Goal: Navigation & Orientation: Find specific page/section

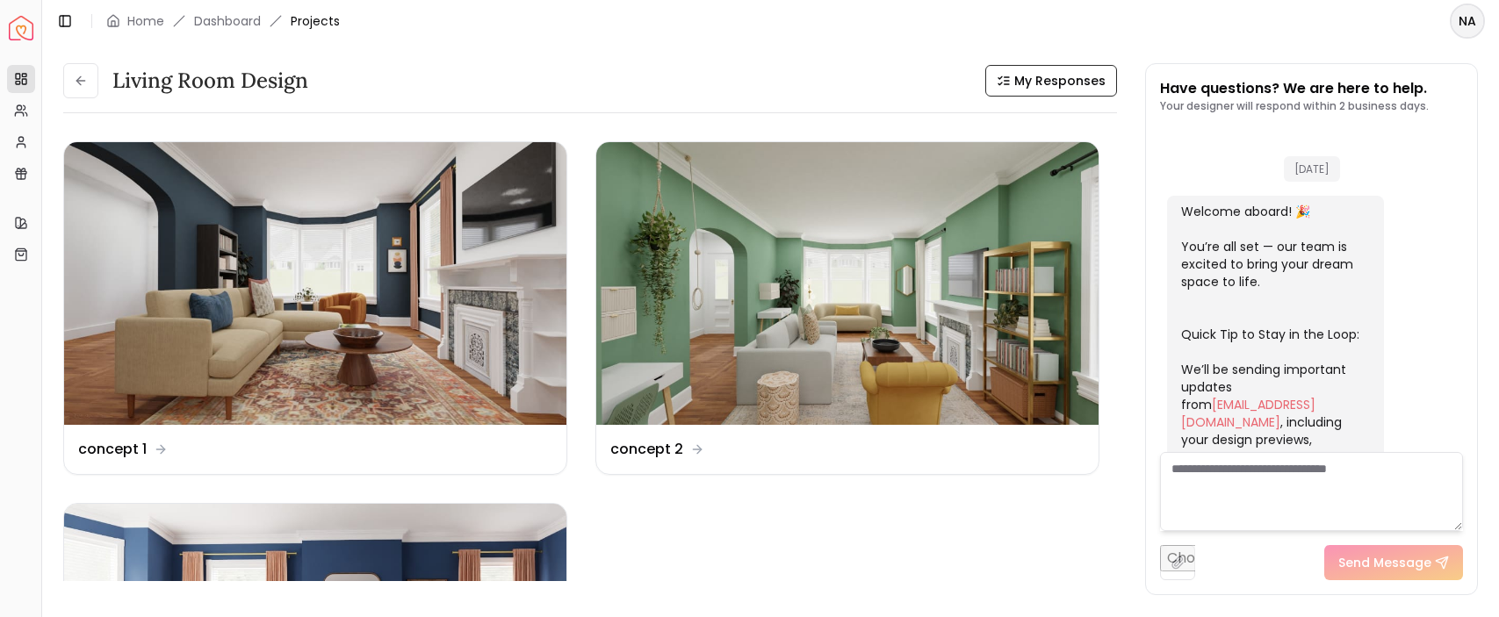
scroll to position [1609, 0]
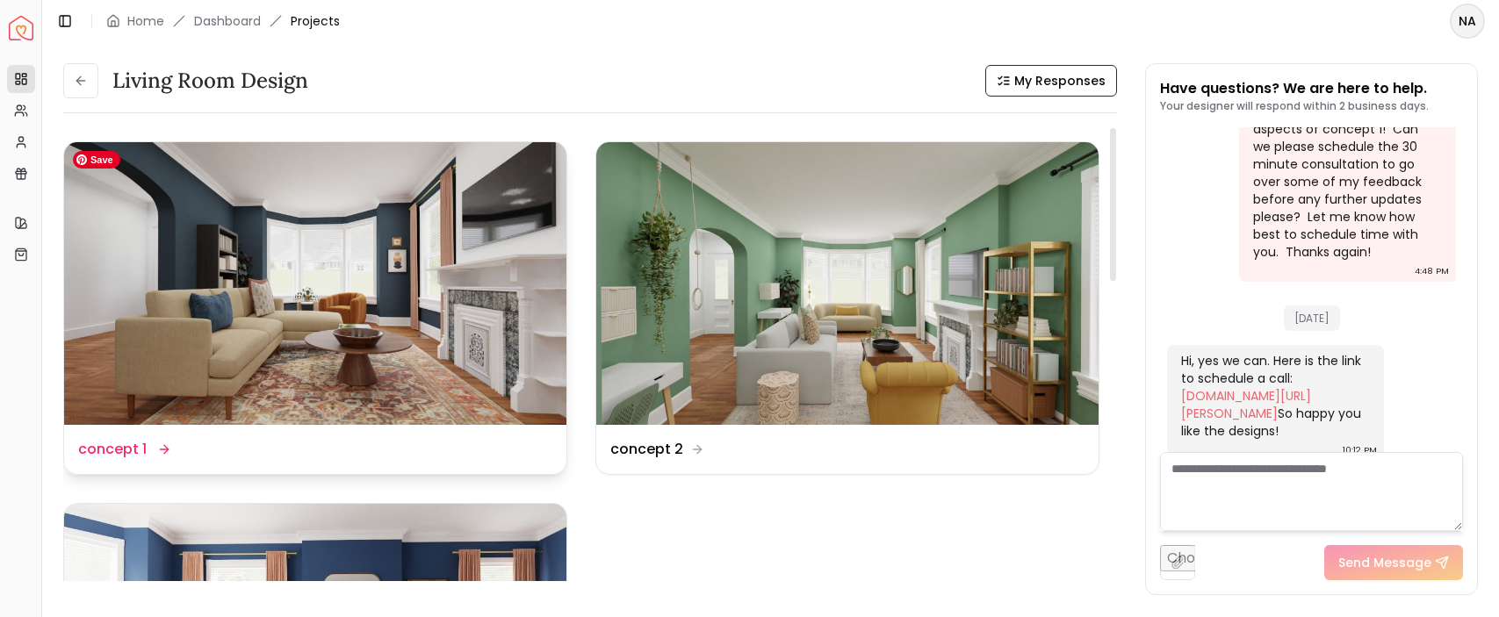
click at [359, 312] on img at bounding box center [315, 283] width 502 height 283
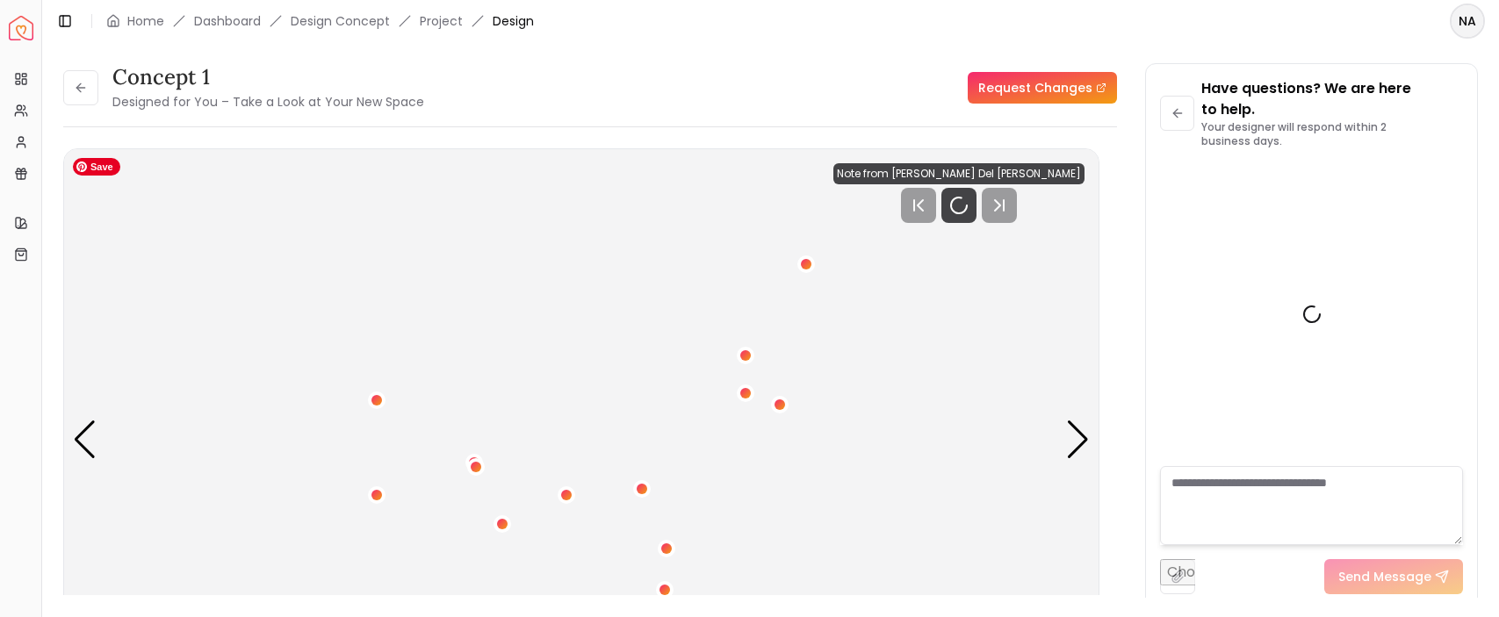
scroll to position [1630, 0]
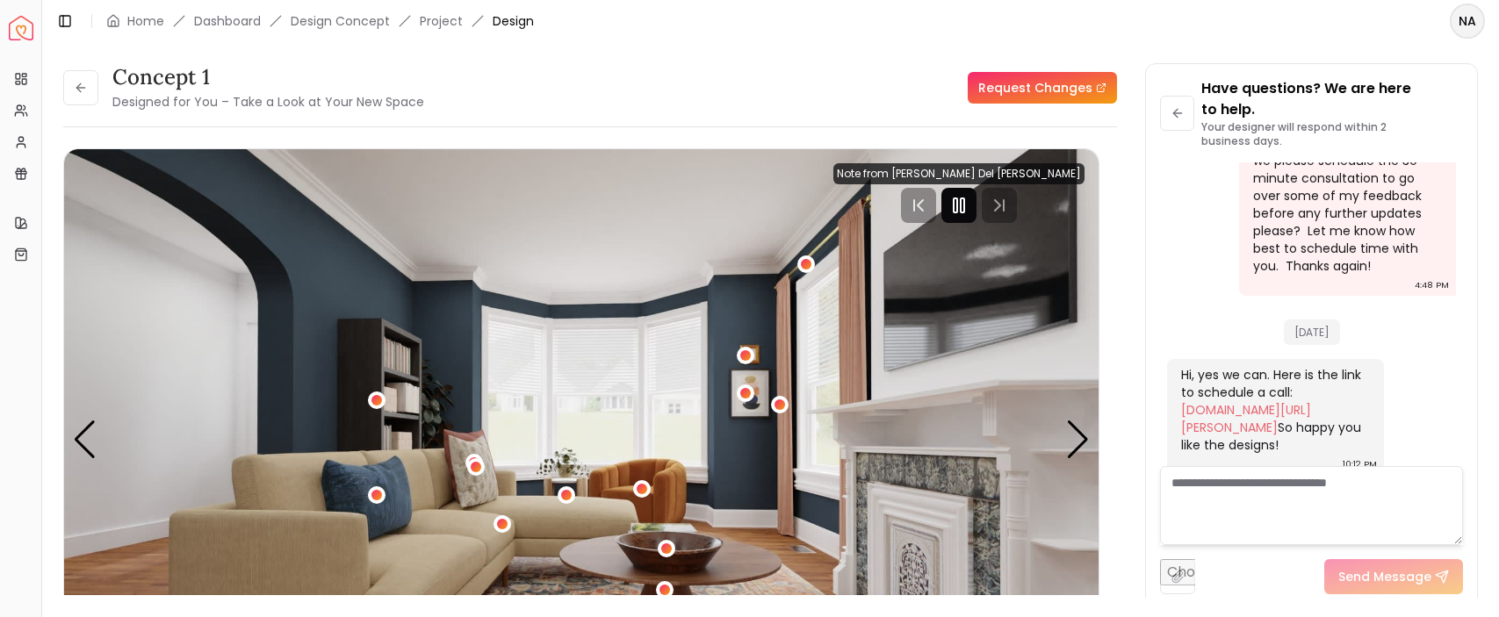
click at [970, 206] on icon "Pause" at bounding box center [958, 205] width 21 height 21
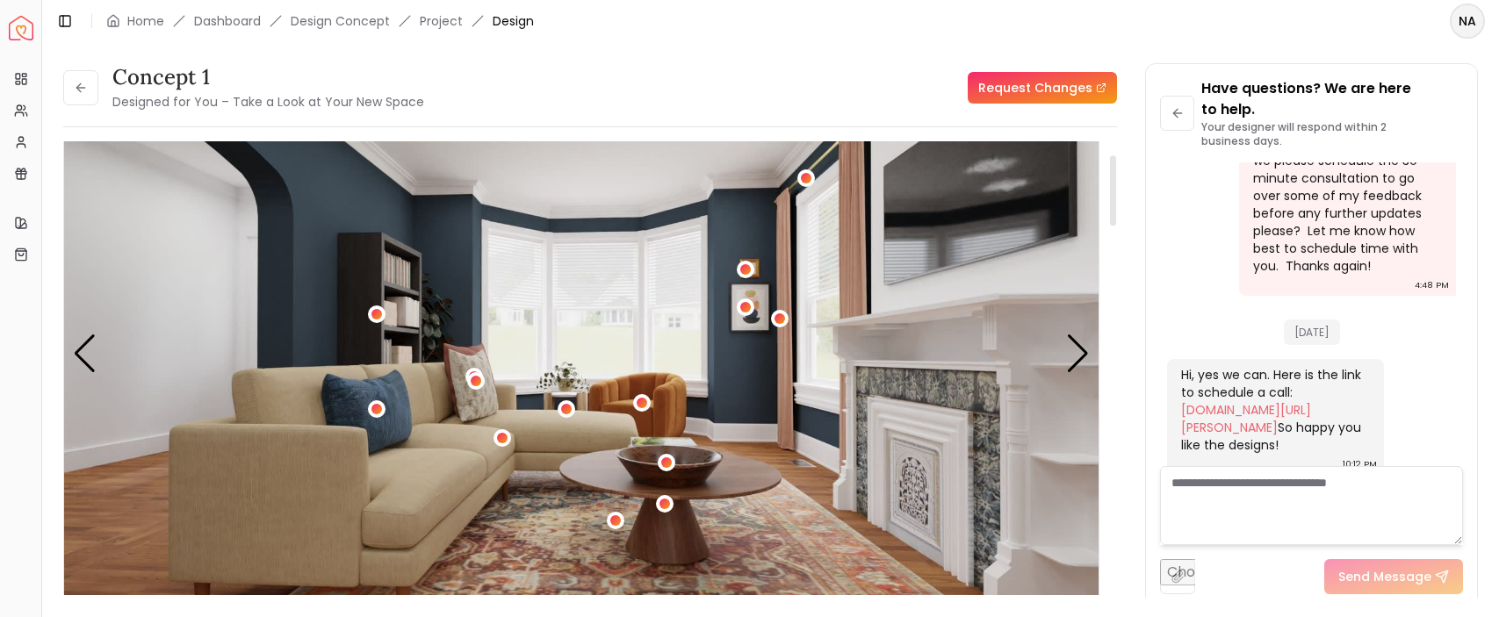
scroll to position [84, 0]
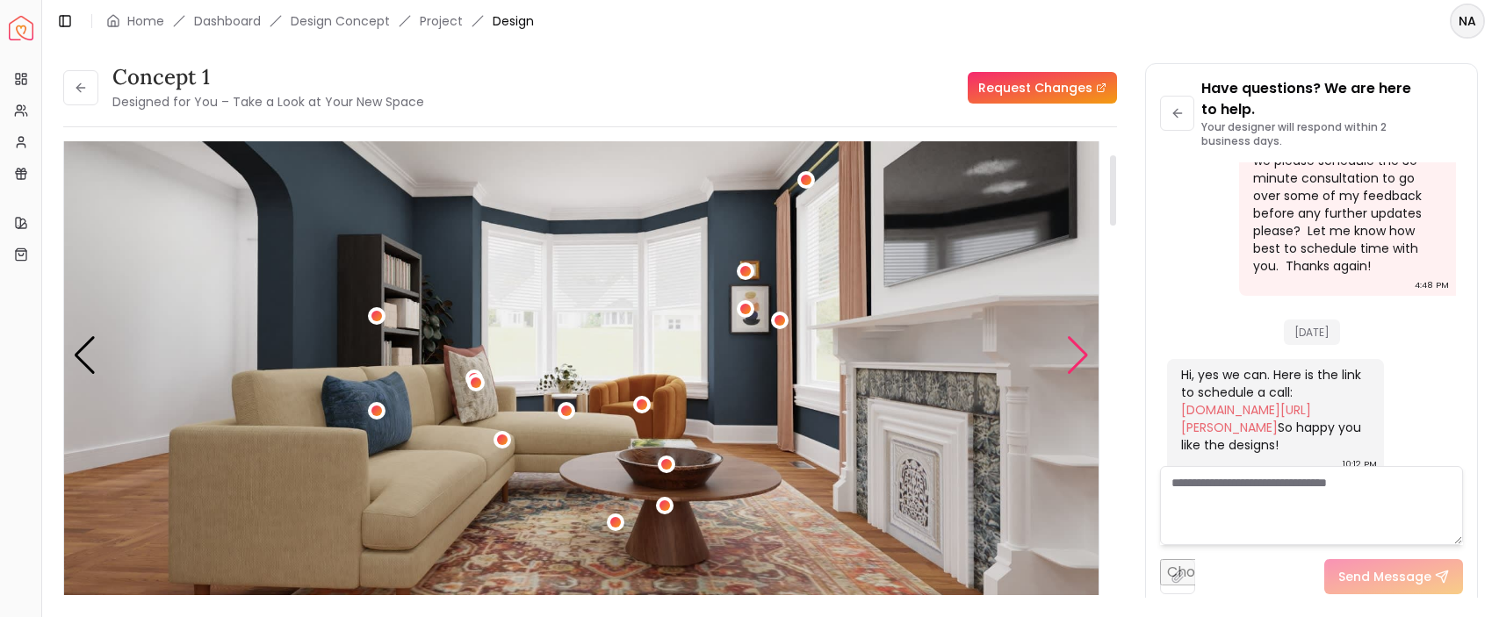
click at [1080, 349] on div "Next slide" at bounding box center [1078, 355] width 24 height 39
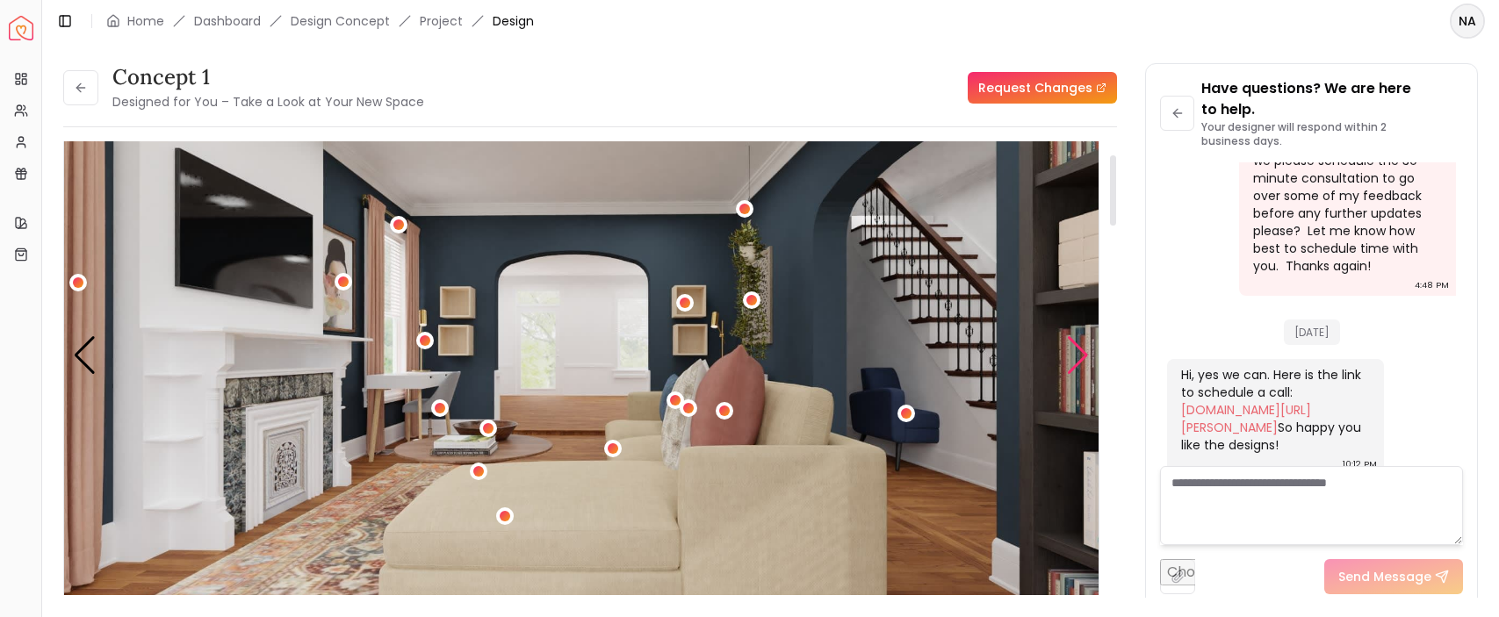
click at [1081, 360] on div "Next slide" at bounding box center [1078, 355] width 24 height 39
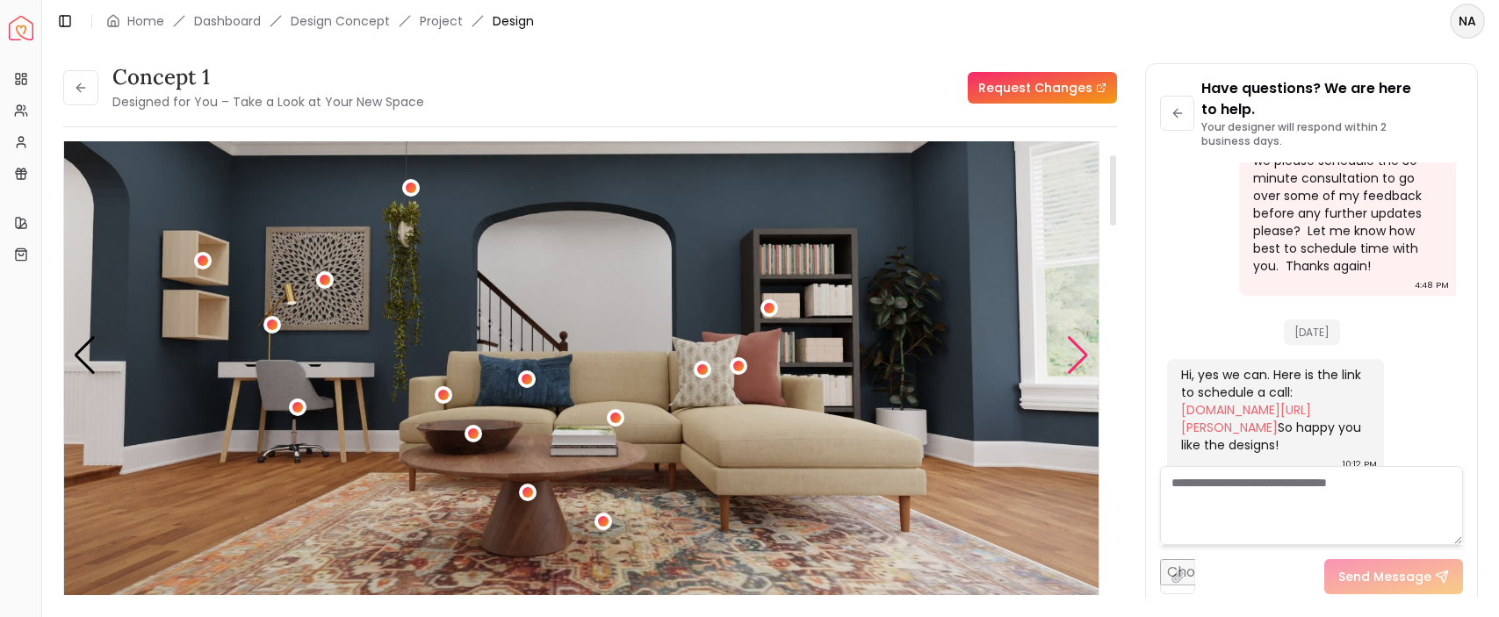
click at [1081, 360] on div "Next slide" at bounding box center [1078, 355] width 24 height 39
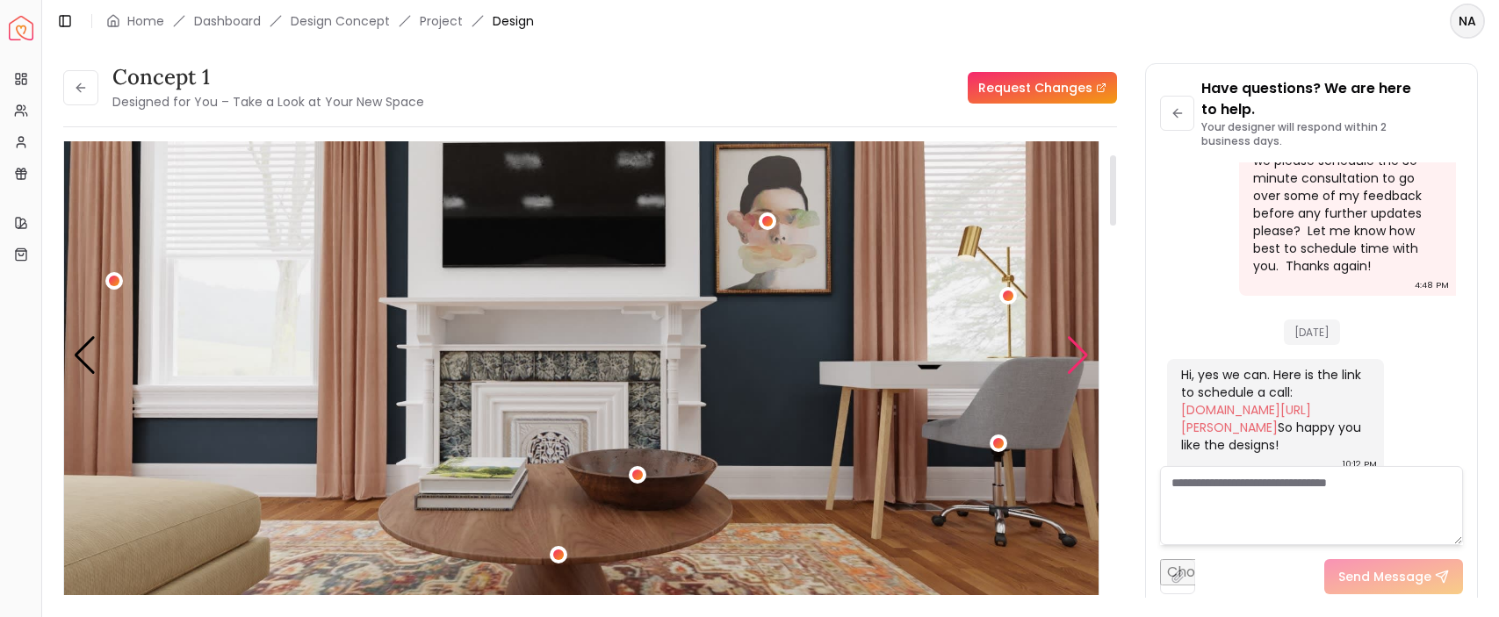
click at [1078, 352] on div "Next slide" at bounding box center [1078, 355] width 24 height 39
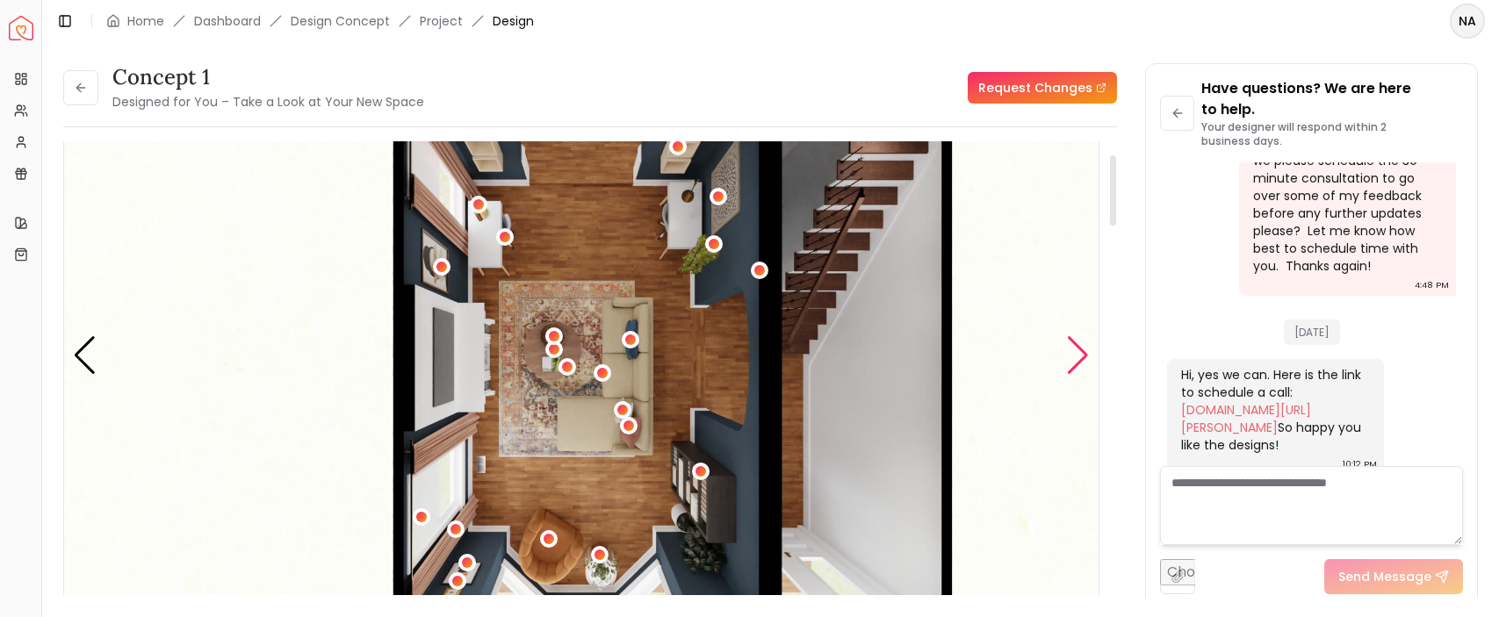
click at [1078, 355] on div "Next slide" at bounding box center [1078, 355] width 24 height 39
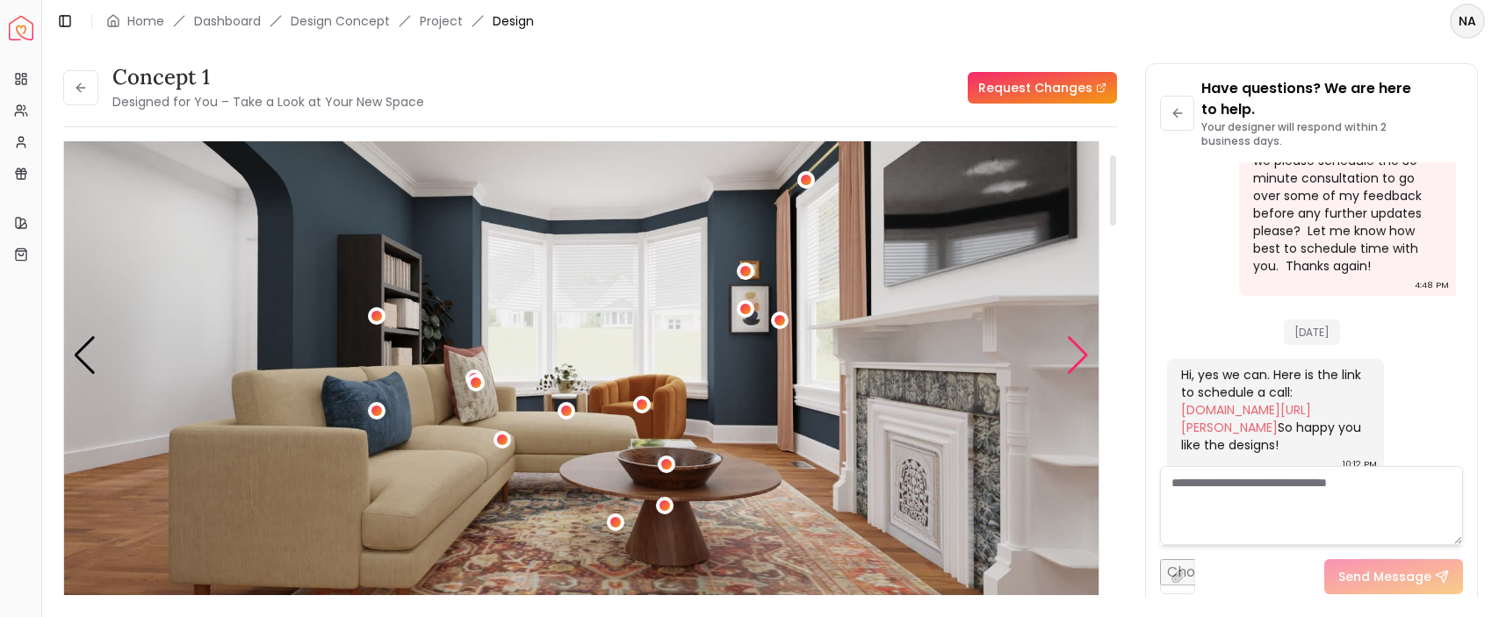
click at [1079, 355] on div "Next slide" at bounding box center [1078, 355] width 24 height 39
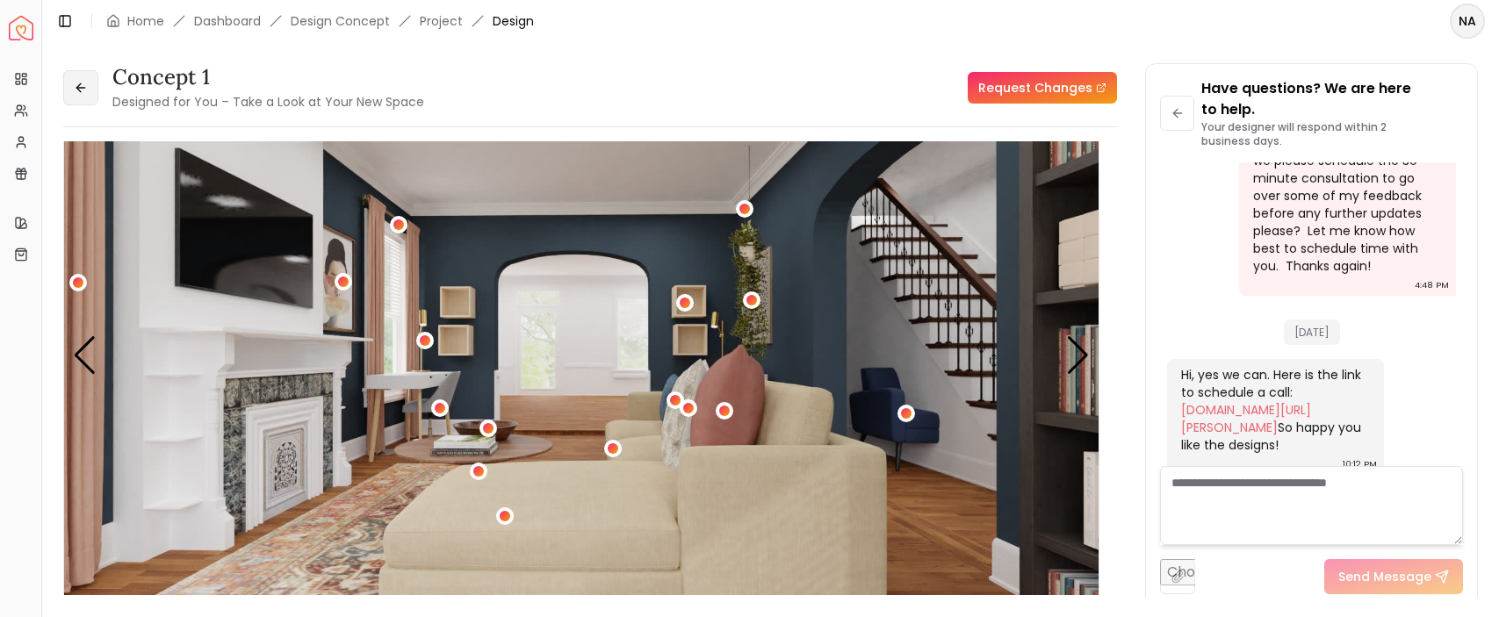
click at [82, 96] on button at bounding box center [80, 87] width 35 height 35
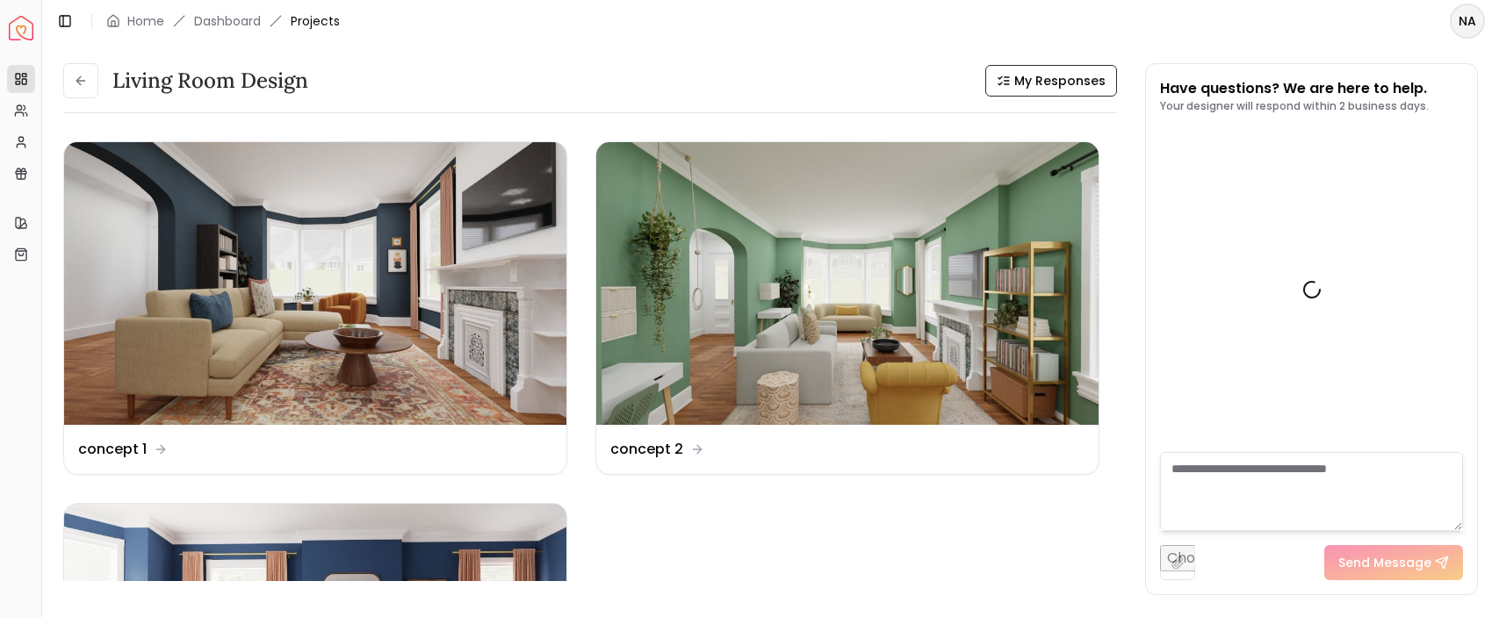
scroll to position [1609, 0]
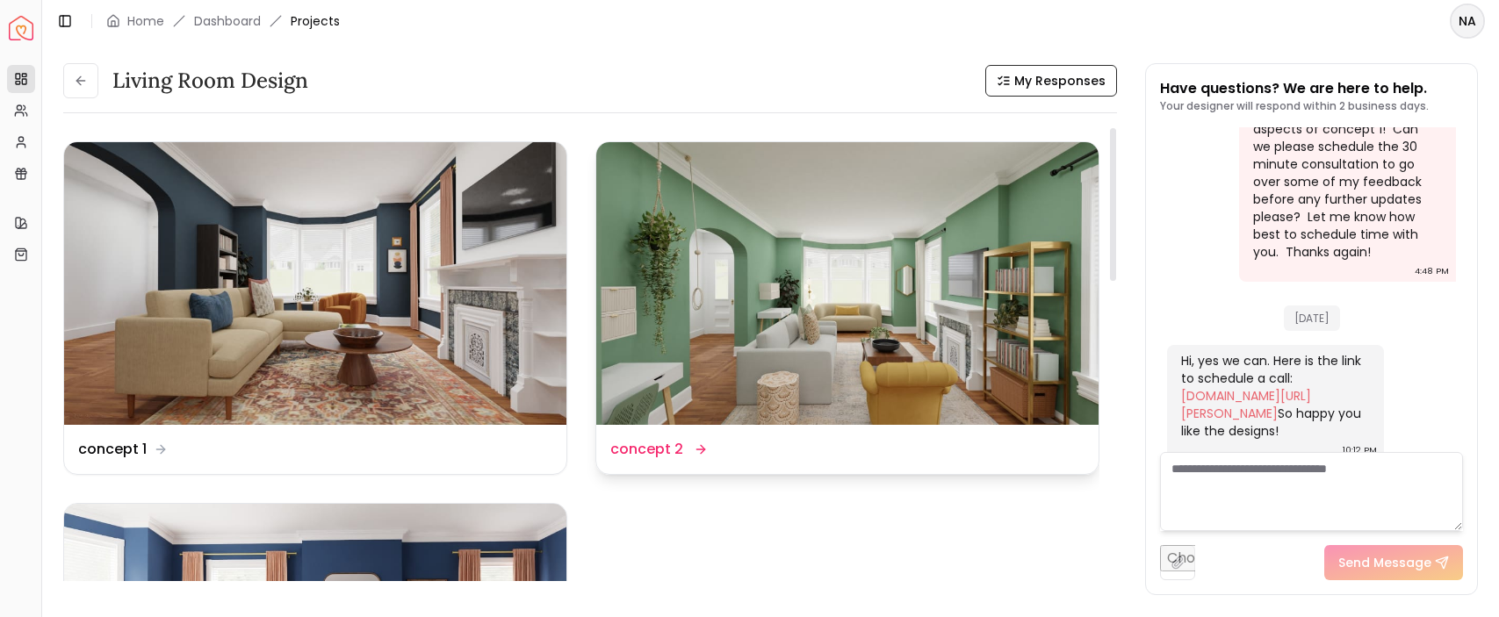
click at [655, 436] on div "Design Name concept 2" at bounding box center [847, 449] width 502 height 49
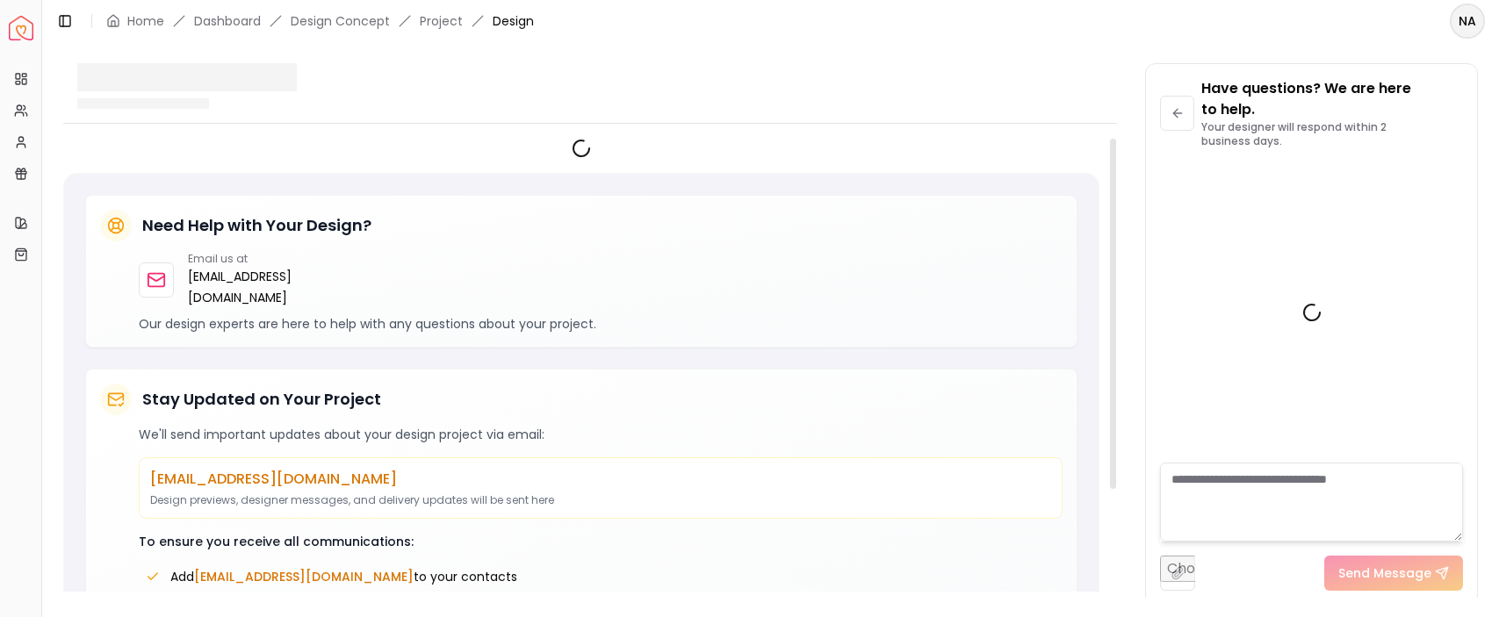
scroll to position [1630, 0]
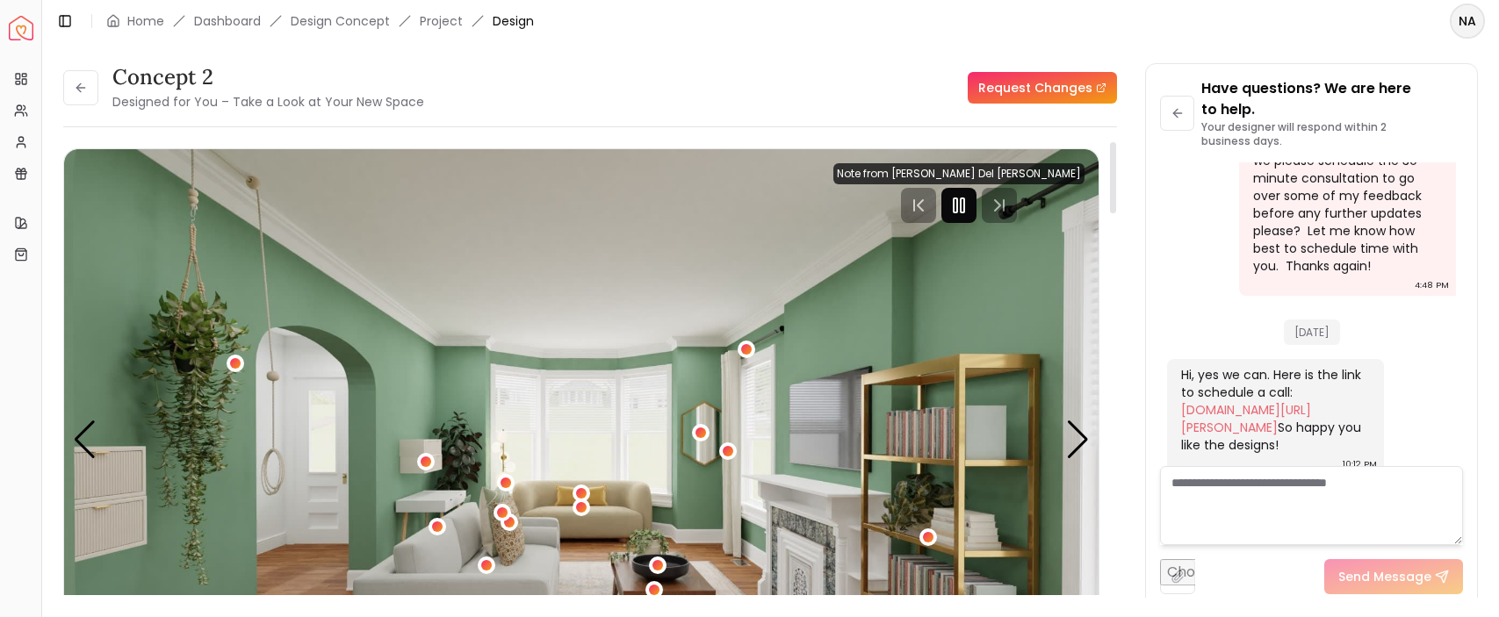
click at [957, 199] on rect "Pause" at bounding box center [956, 205] width 4 height 14
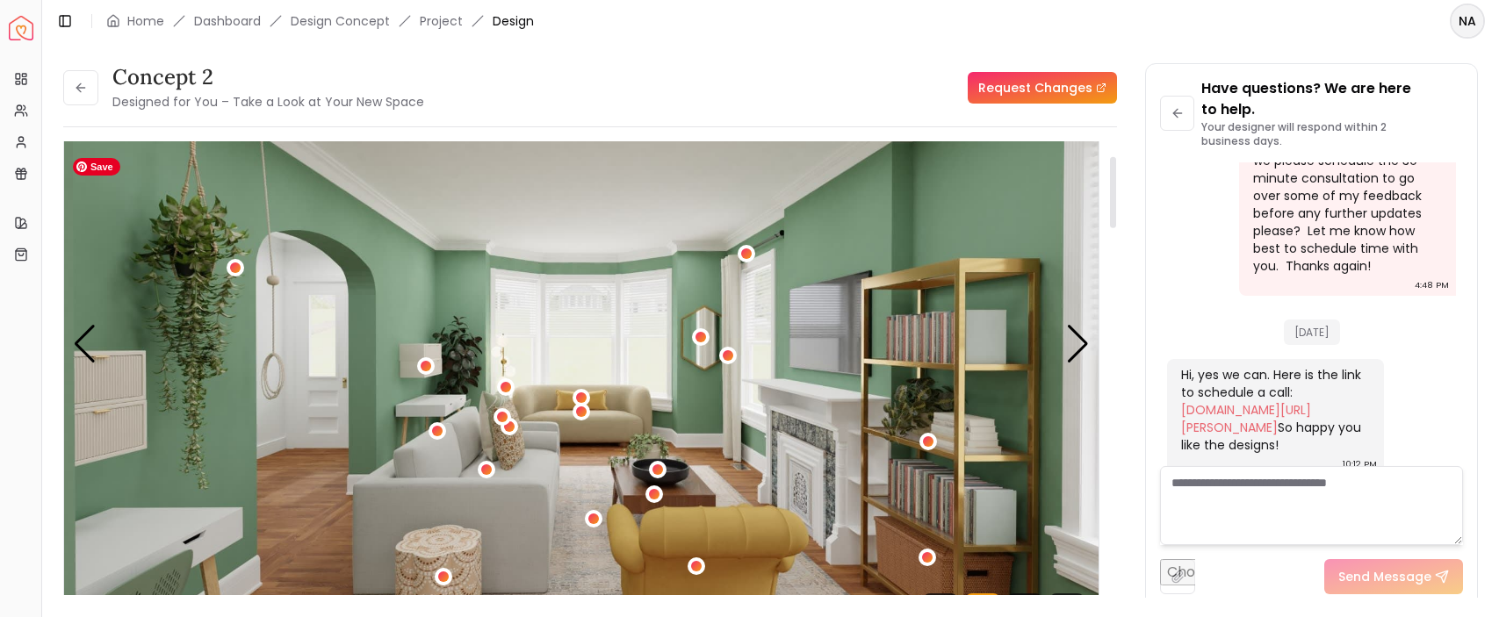
scroll to position [118, 0]
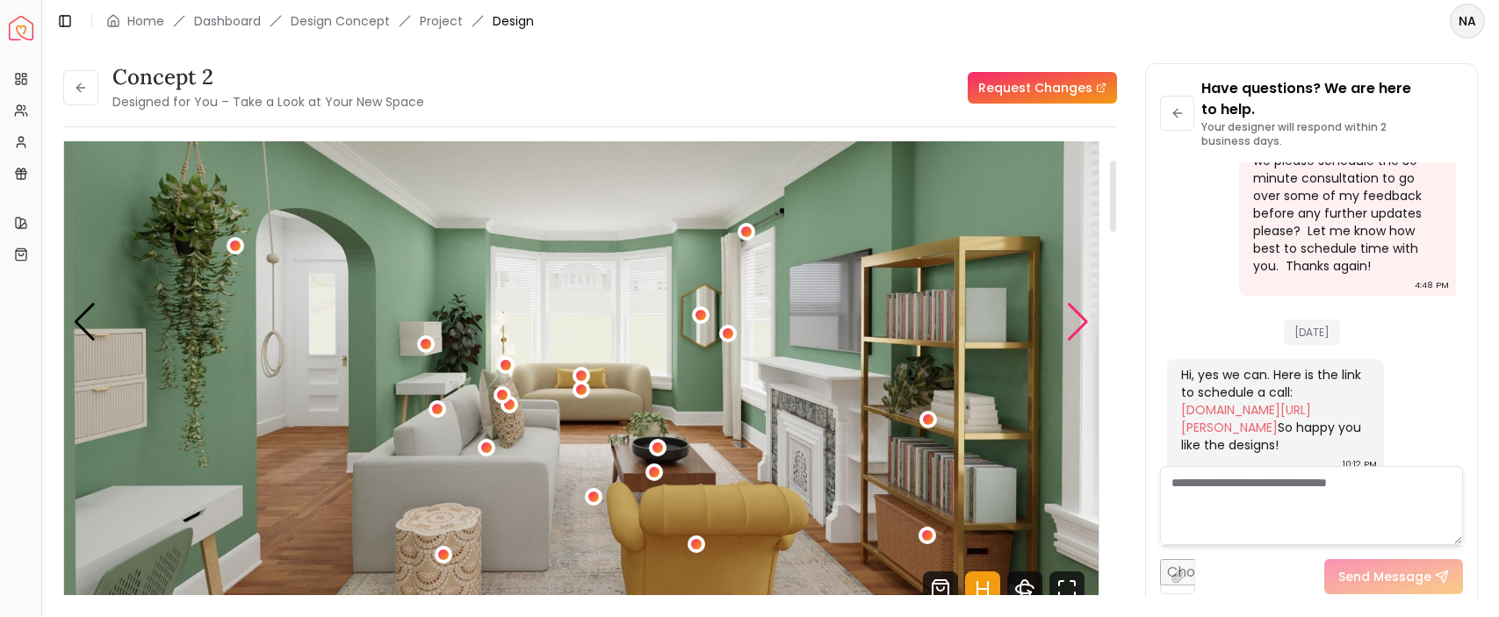
click at [1082, 328] on div "Next slide" at bounding box center [1078, 322] width 24 height 39
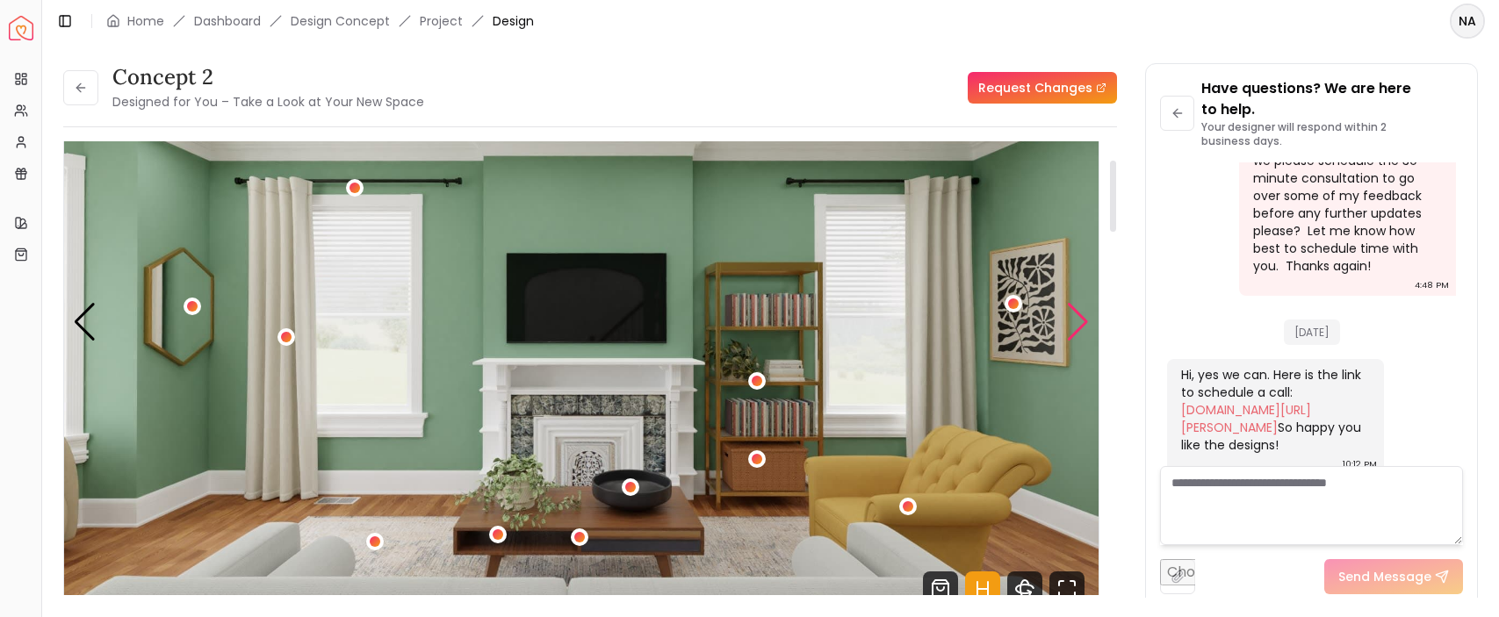
click at [1081, 328] on div "Next slide" at bounding box center [1078, 322] width 24 height 39
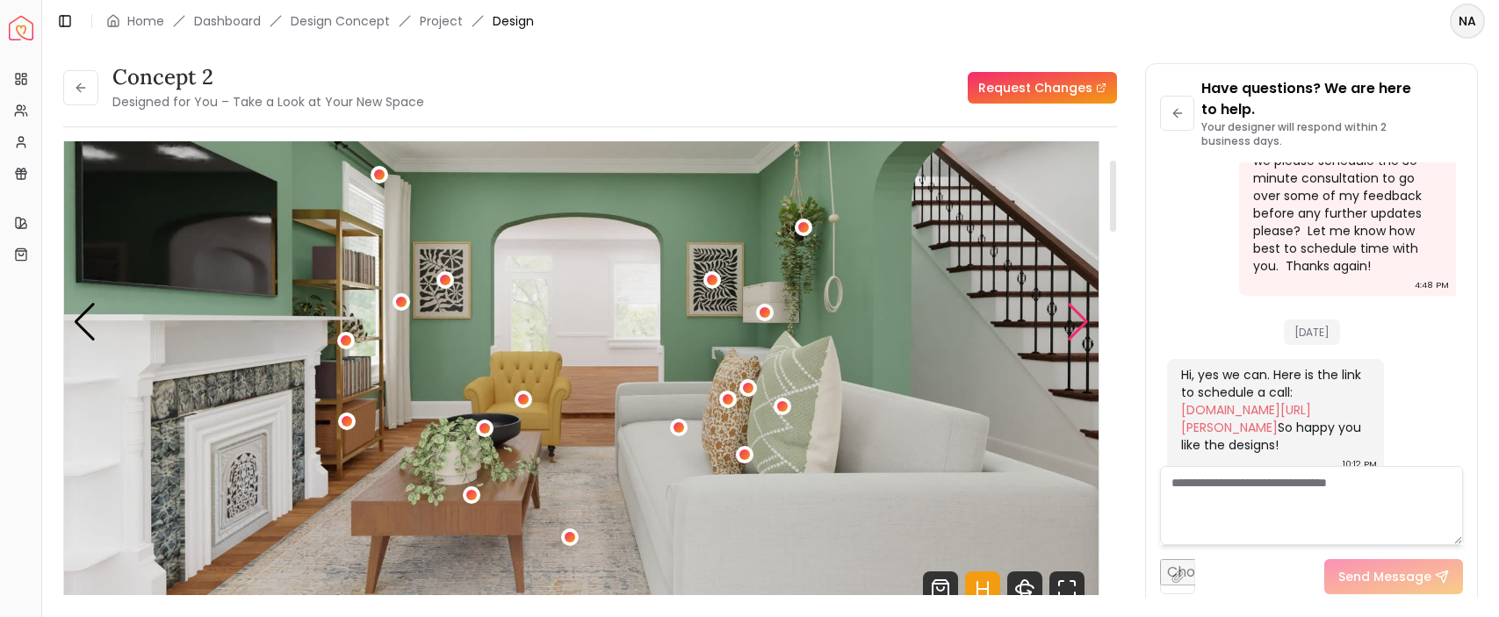
click at [1085, 329] on div "Next slide" at bounding box center [1078, 322] width 24 height 39
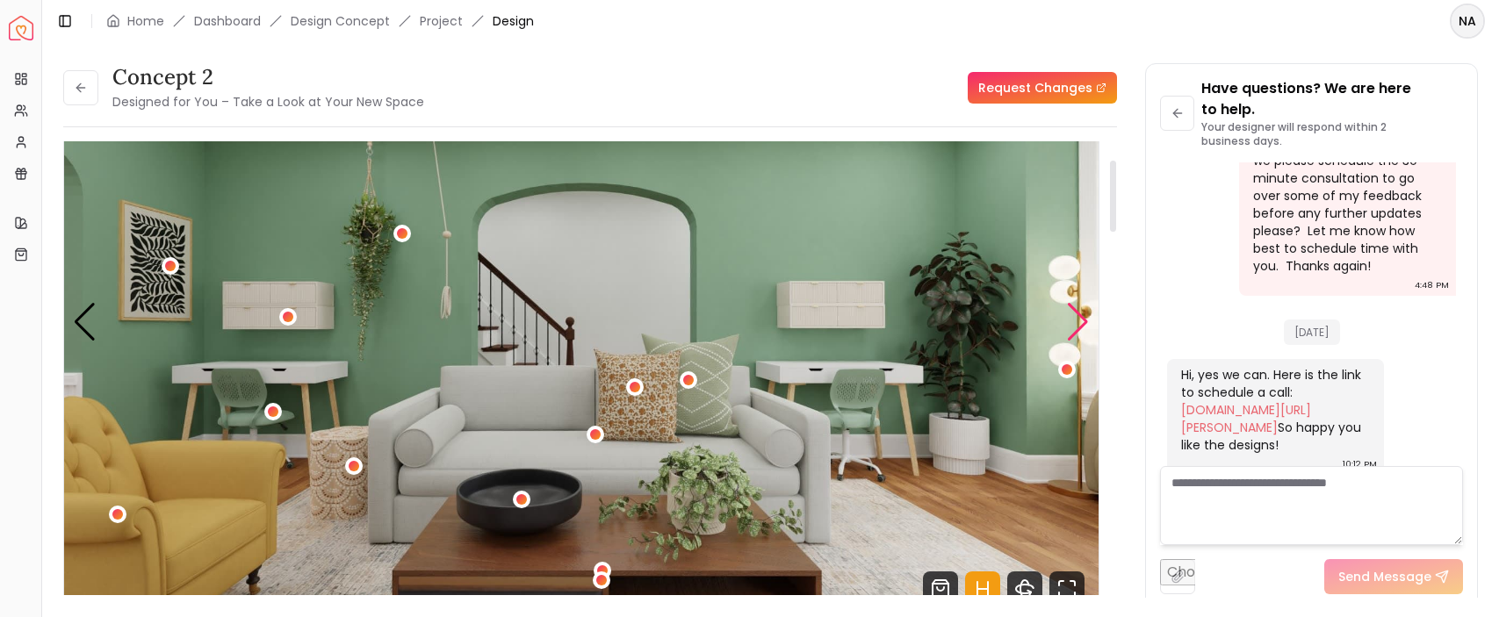
click at [1085, 329] on div "Next slide" at bounding box center [1078, 322] width 24 height 39
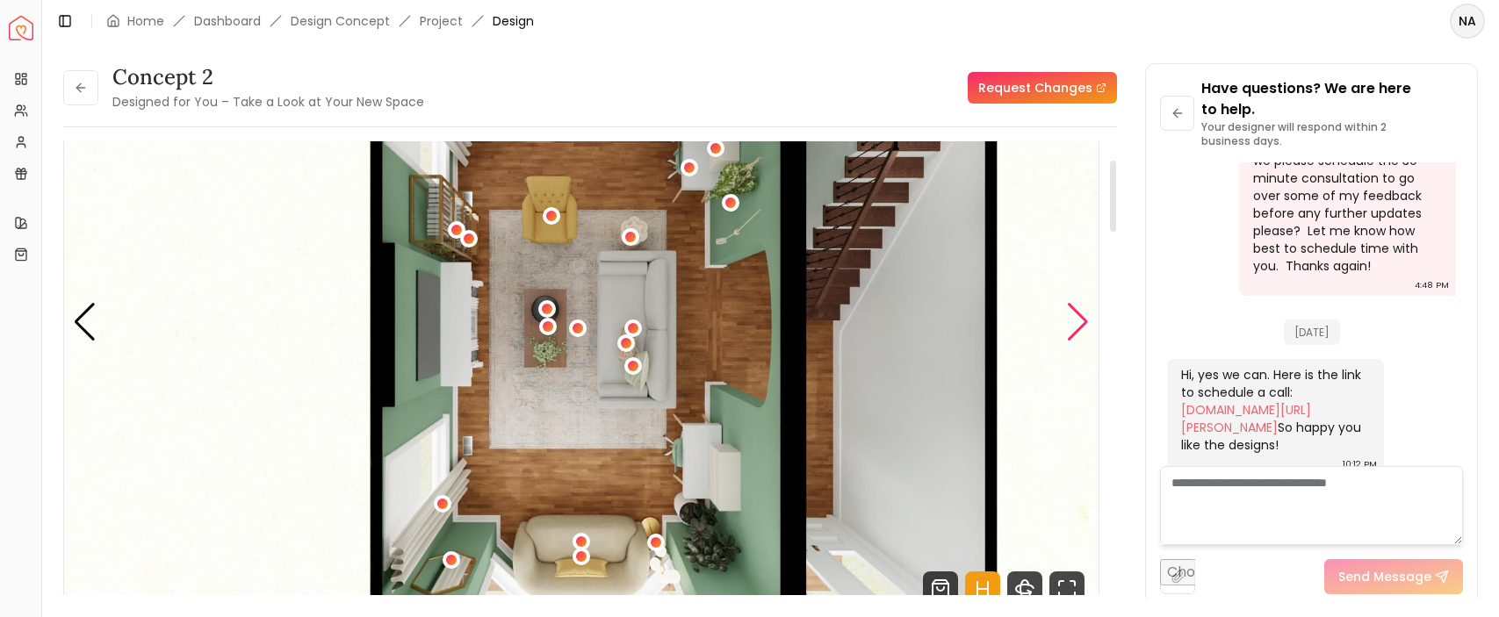
click at [1084, 329] on div "Next slide" at bounding box center [1078, 322] width 24 height 39
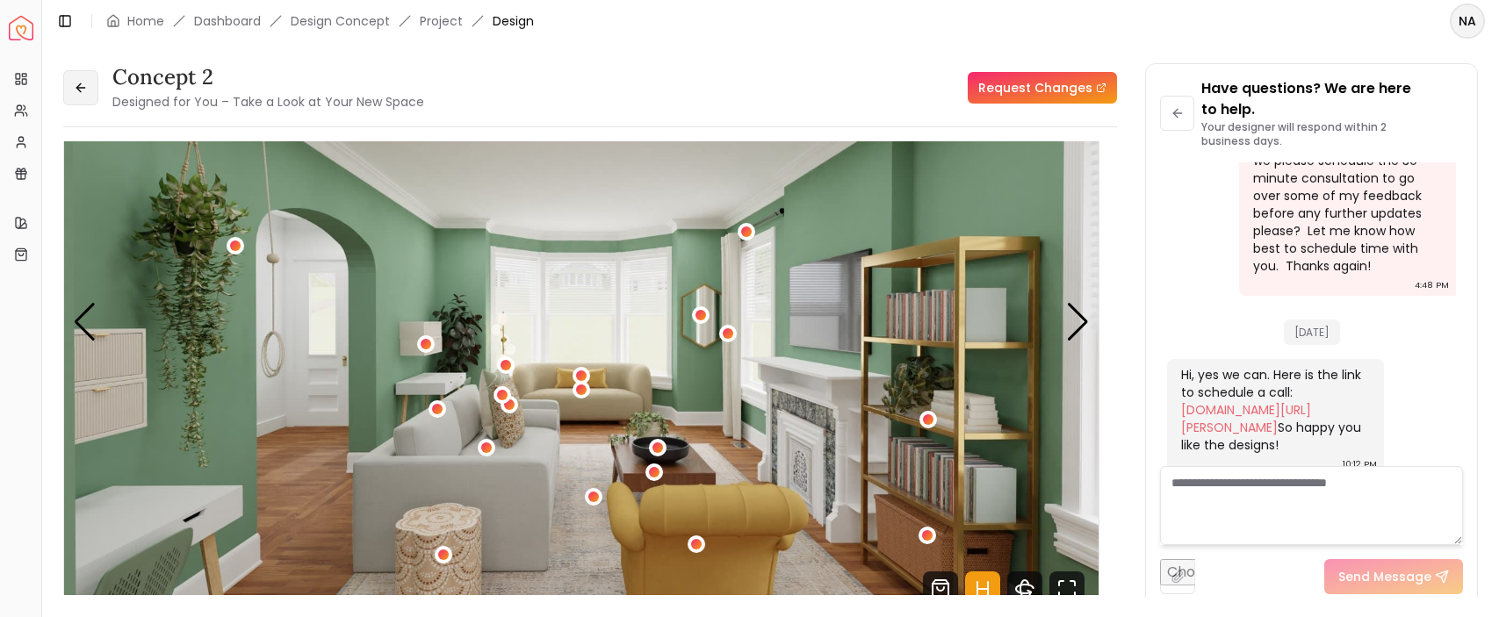
click at [77, 85] on icon at bounding box center [81, 88] width 14 height 14
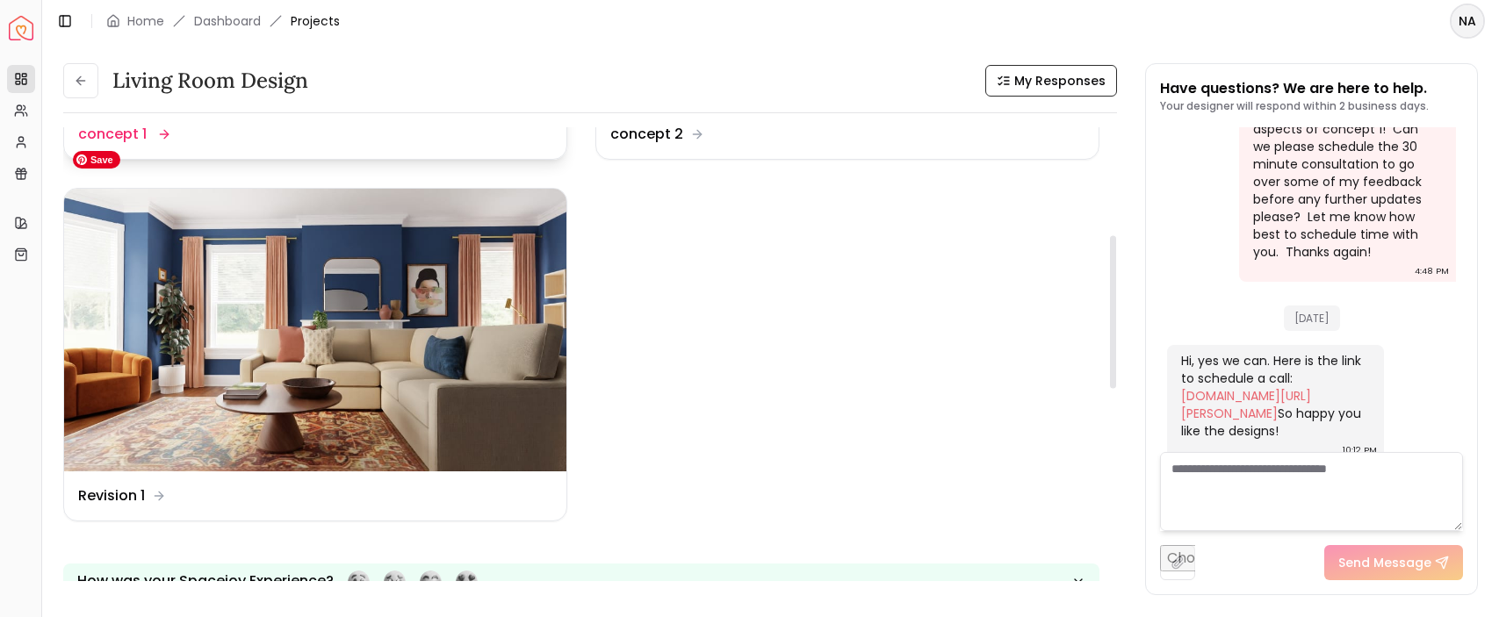
scroll to position [350, 0]
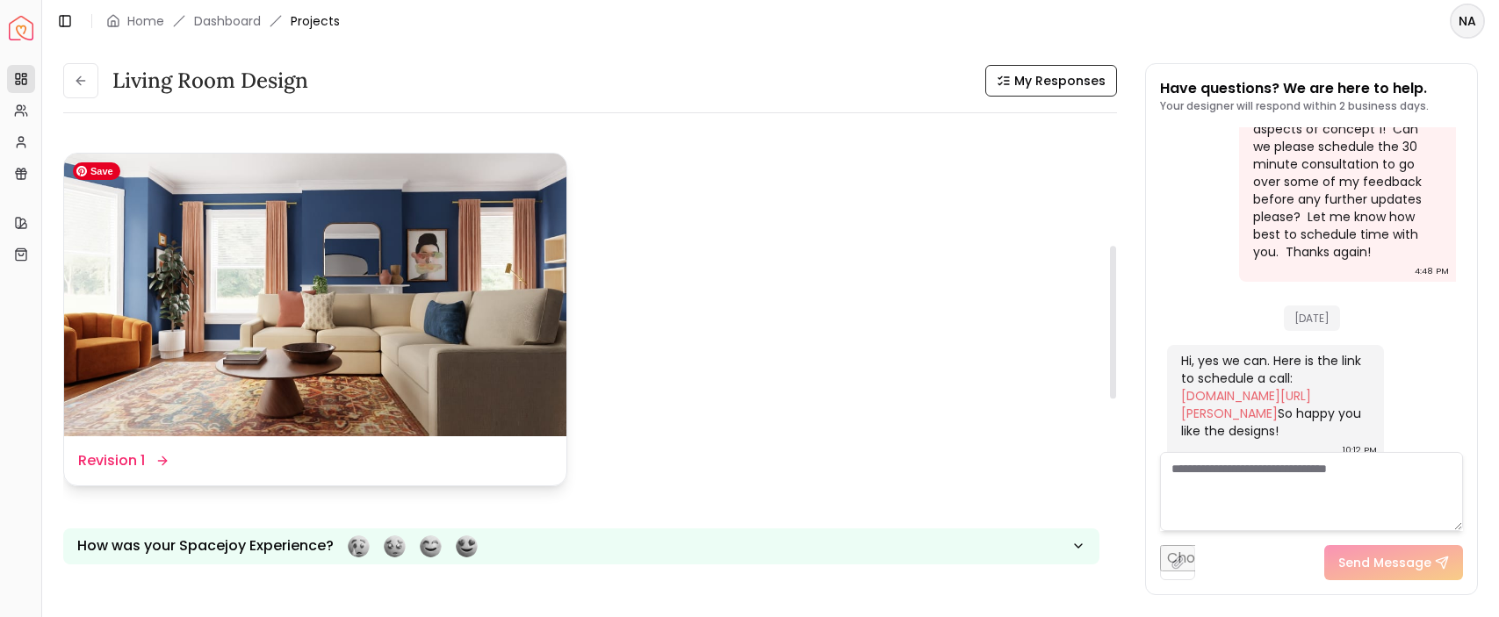
click at [393, 335] on img at bounding box center [315, 295] width 502 height 283
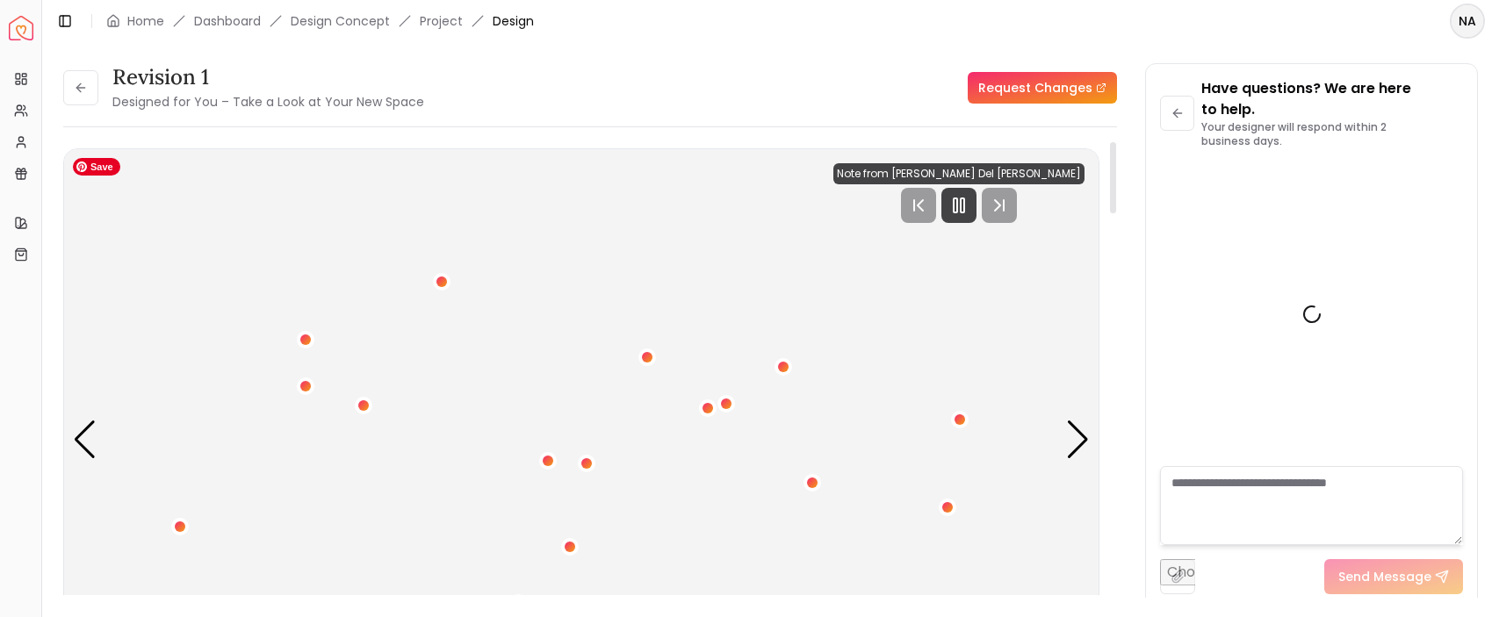
scroll to position [1630, 0]
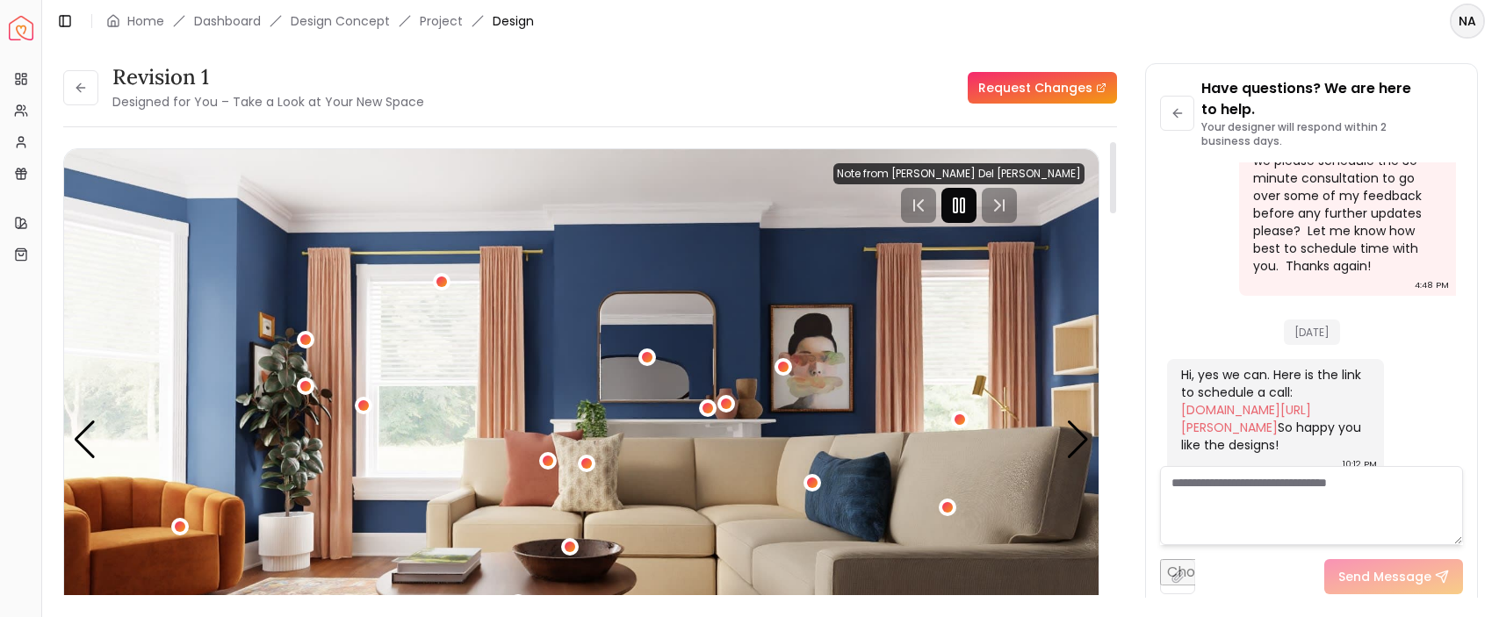
click at [964, 198] on rect "Pause" at bounding box center [963, 205] width 4 height 14
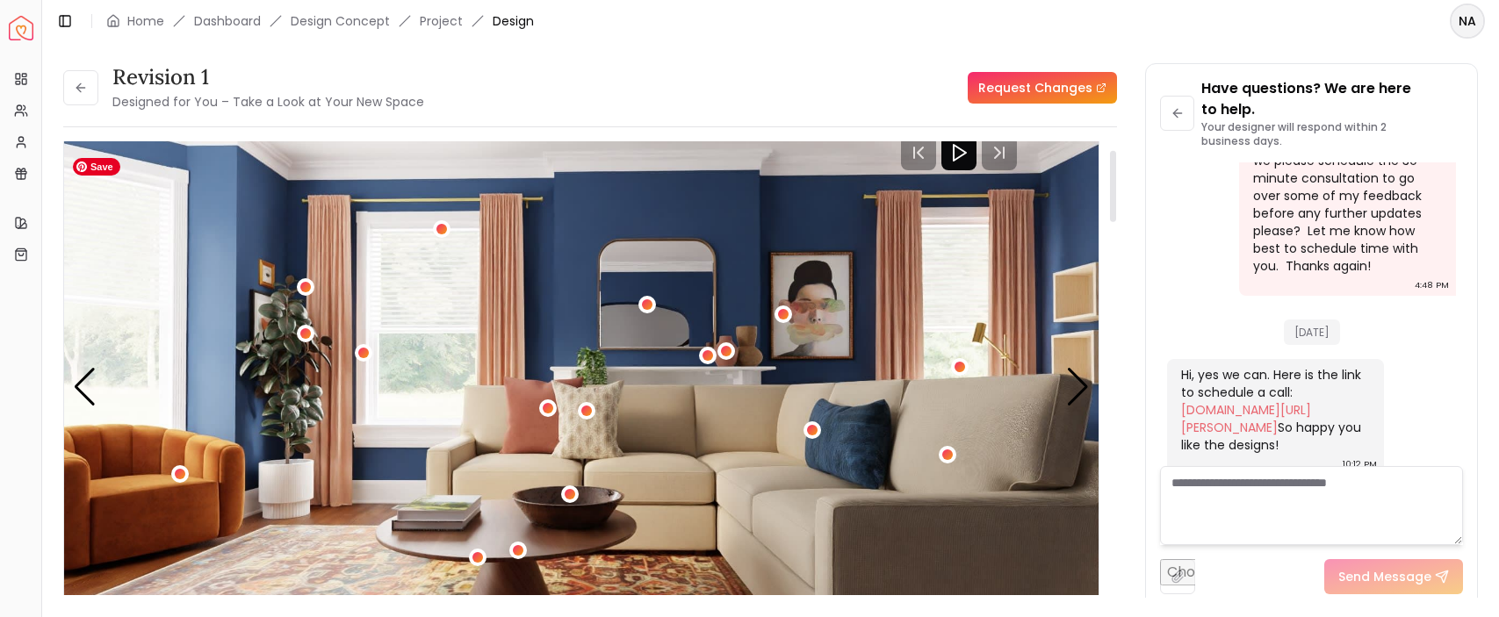
scroll to position [55, 0]
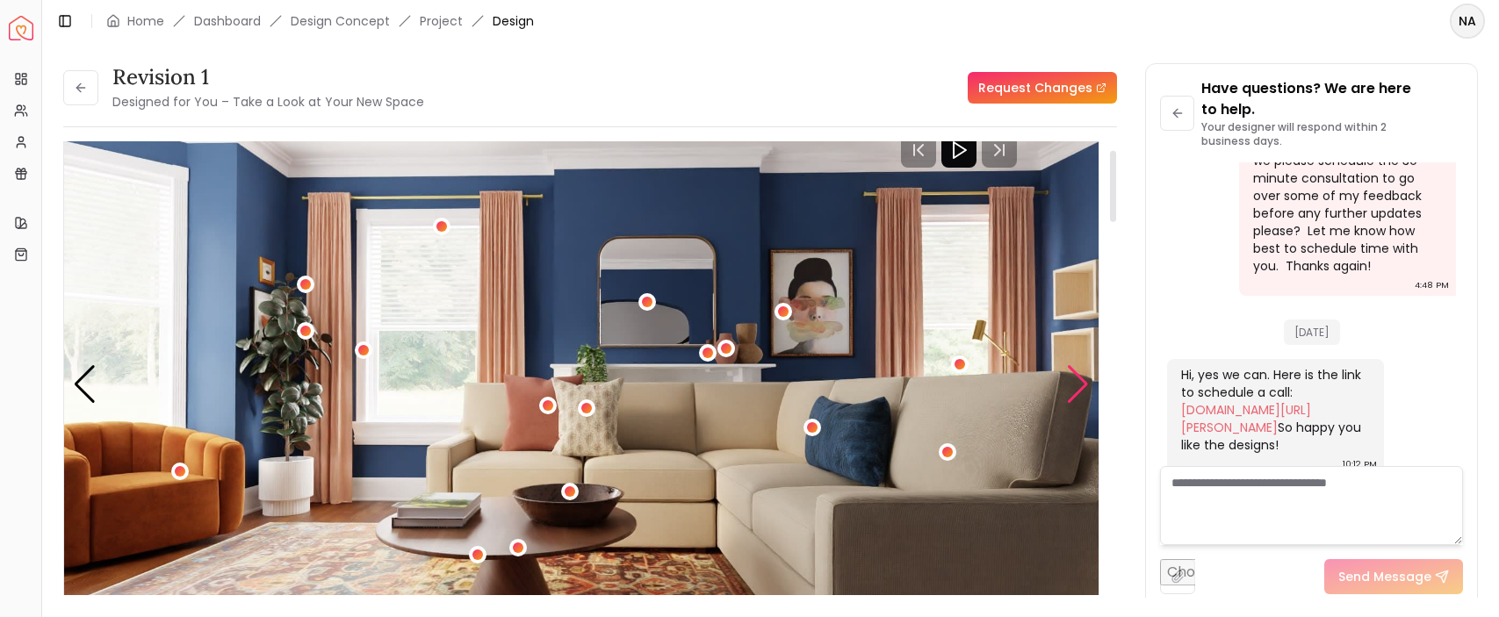
click at [1084, 390] on div "Next slide" at bounding box center [1078, 384] width 24 height 39
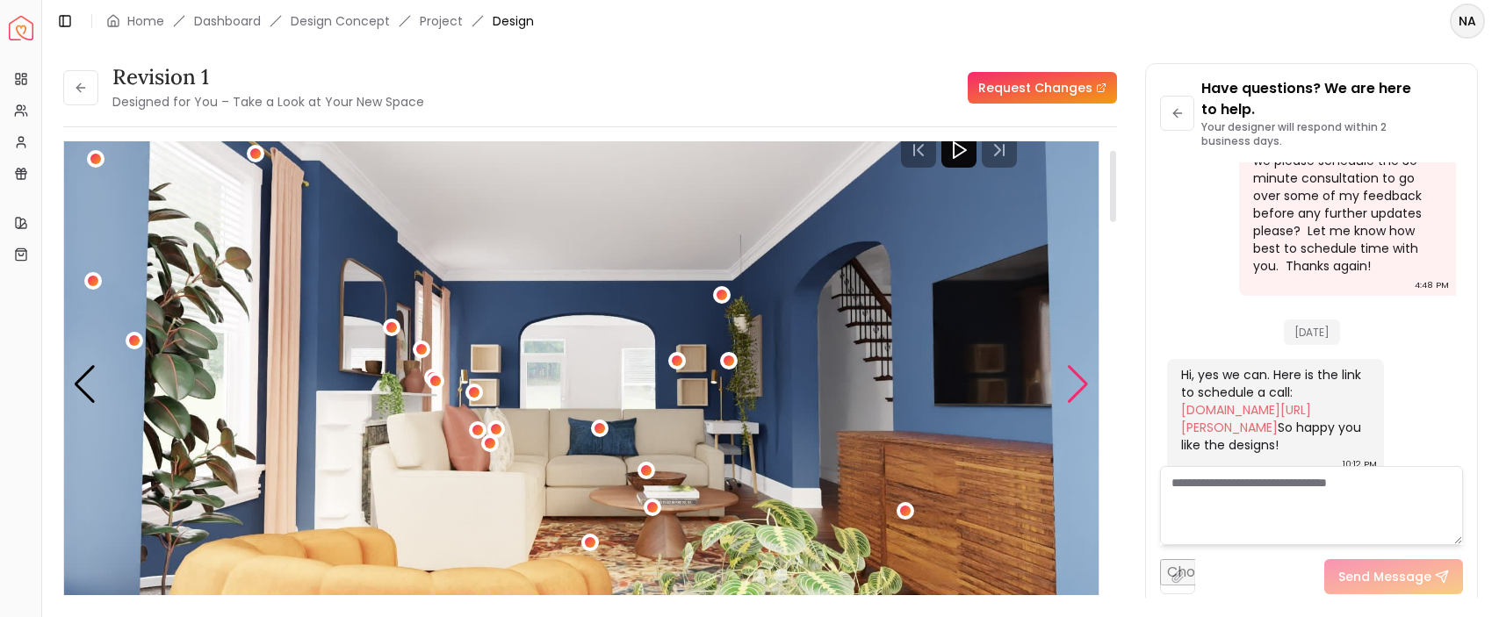
click at [1084, 390] on div "Next slide" at bounding box center [1078, 384] width 24 height 39
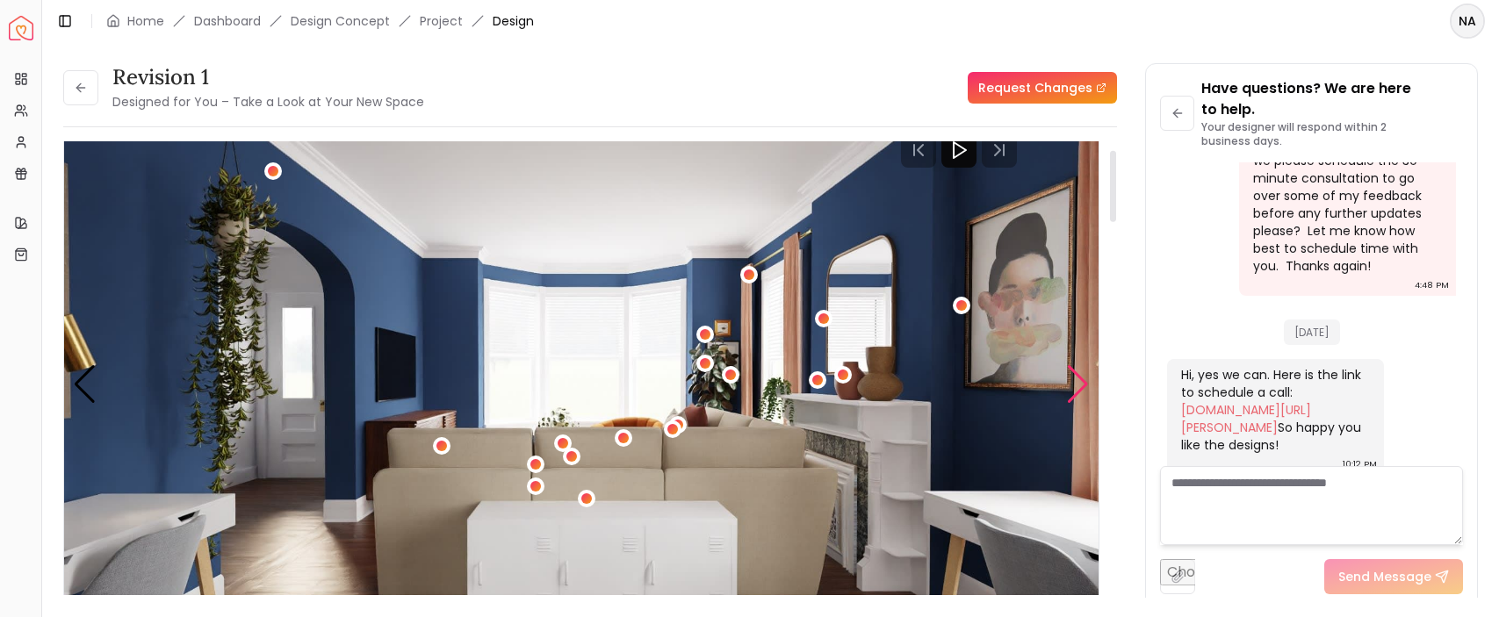
click at [1074, 382] on div "Next slide" at bounding box center [1078, 384] width 24 height 39
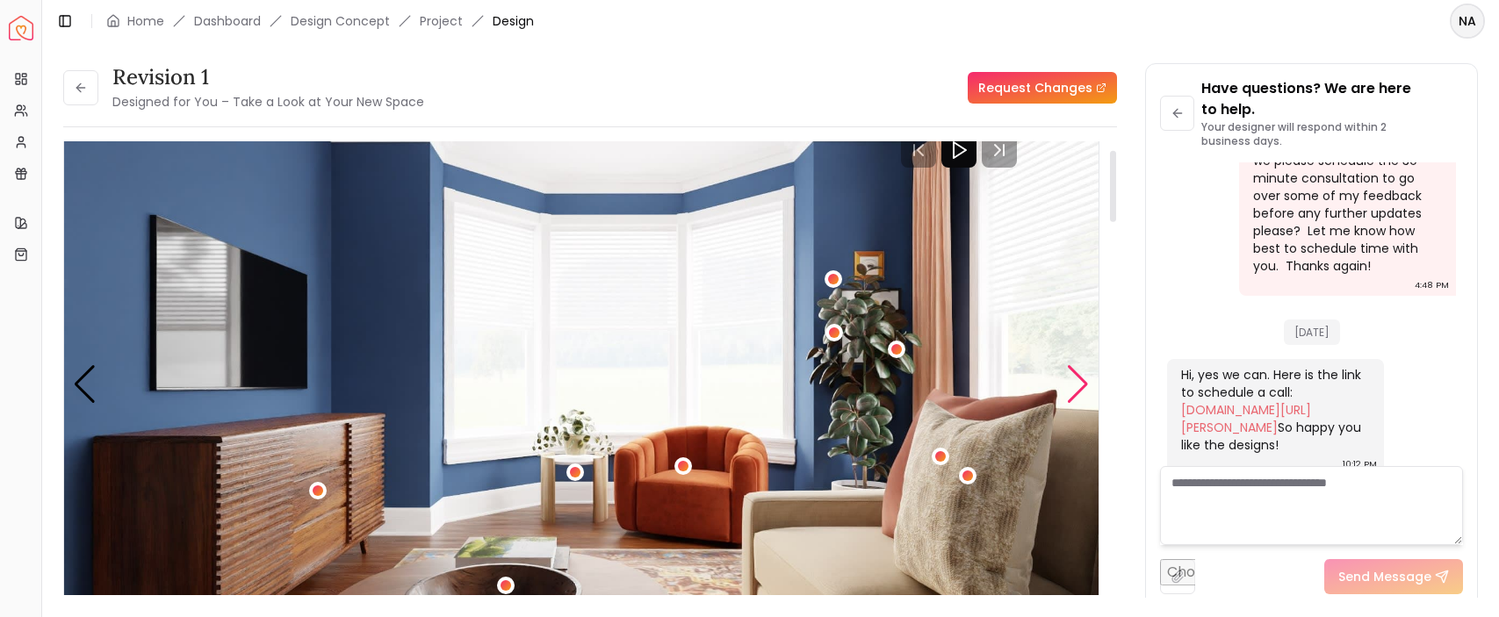
click at [1079, 385] on div "Next slide" at bounding box center [1078, 384] width 24 height 39
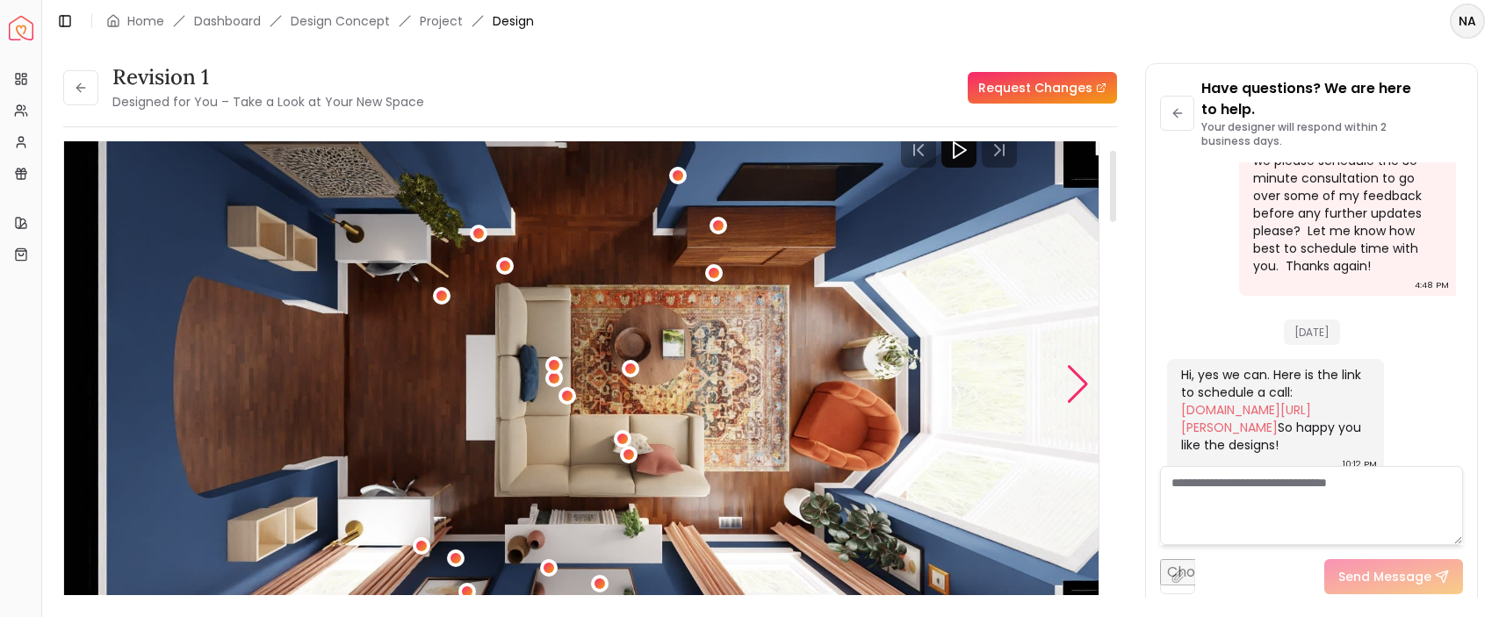
click at [1081, 387] on div "Next slide" at bounding box center [1078, 384] width 24 height 39
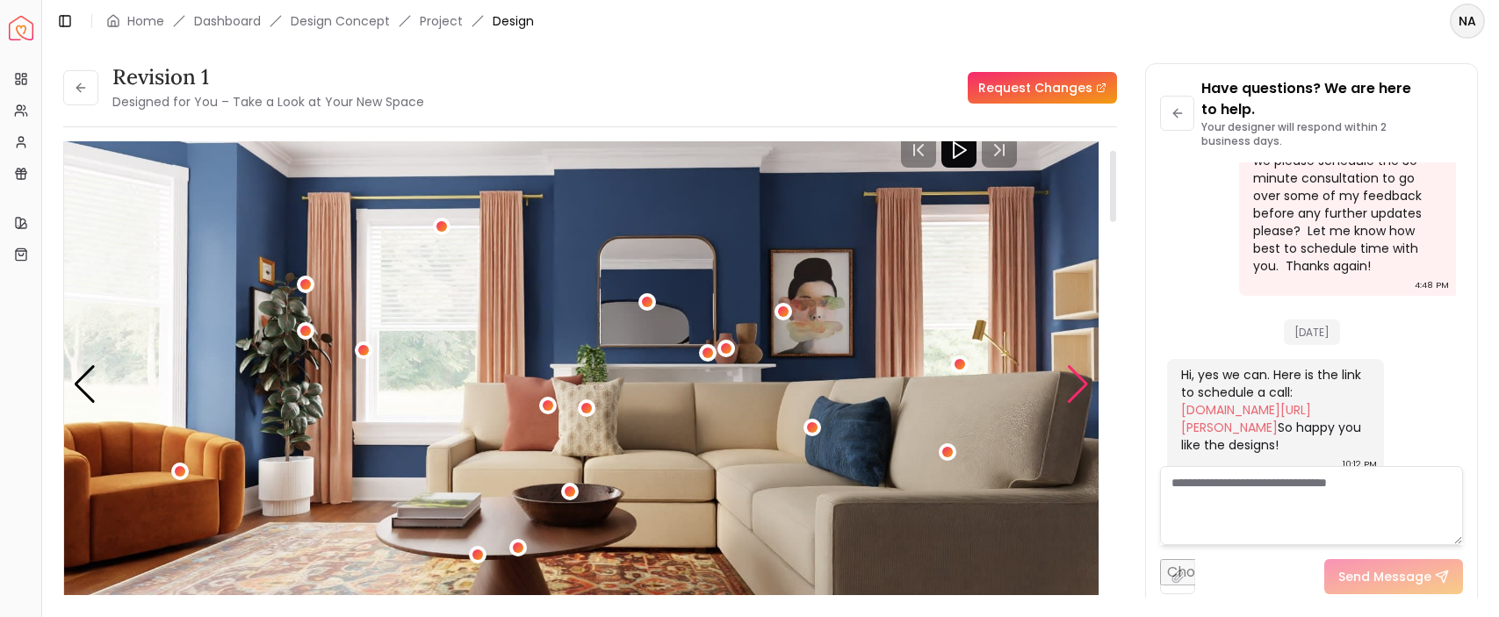
click at [1082, 387] on div "Next slide" at bounding box center [1078, 384] width 24 height 39
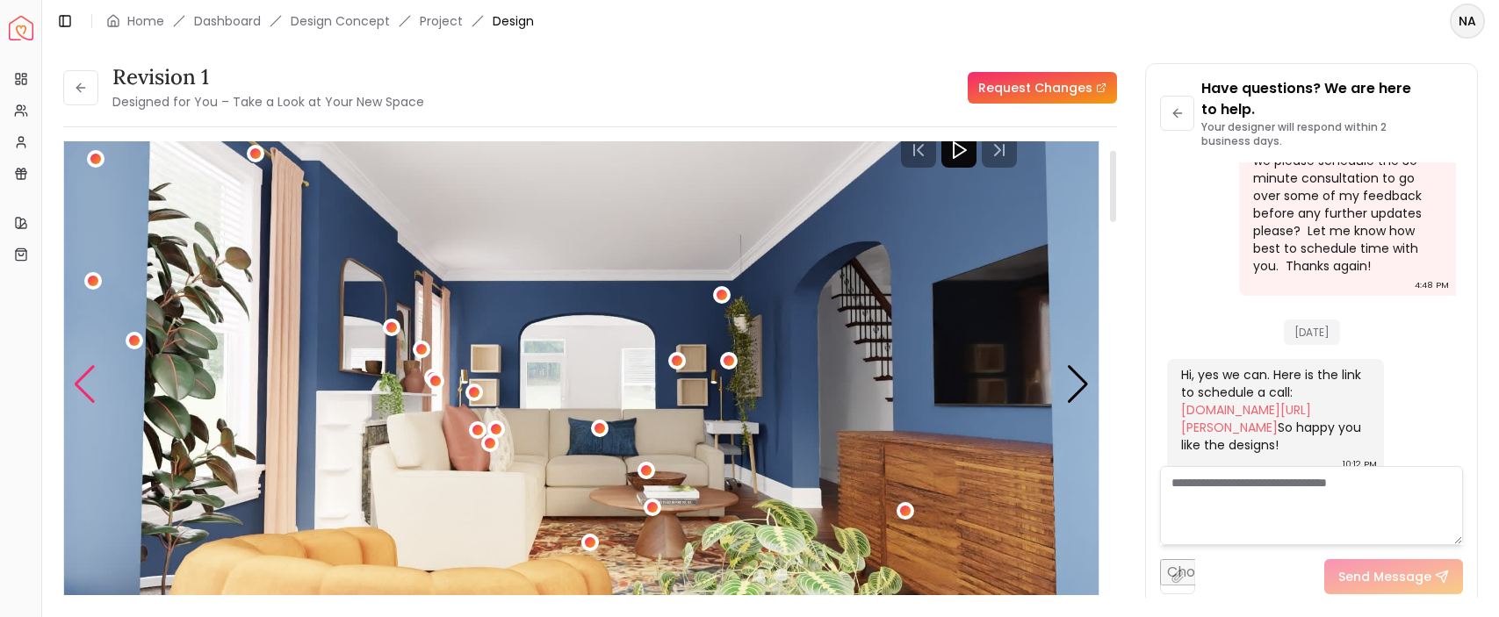
click at [88, 386] on div "Previous slide" at bounding box center [85, 384] width 24 height 39
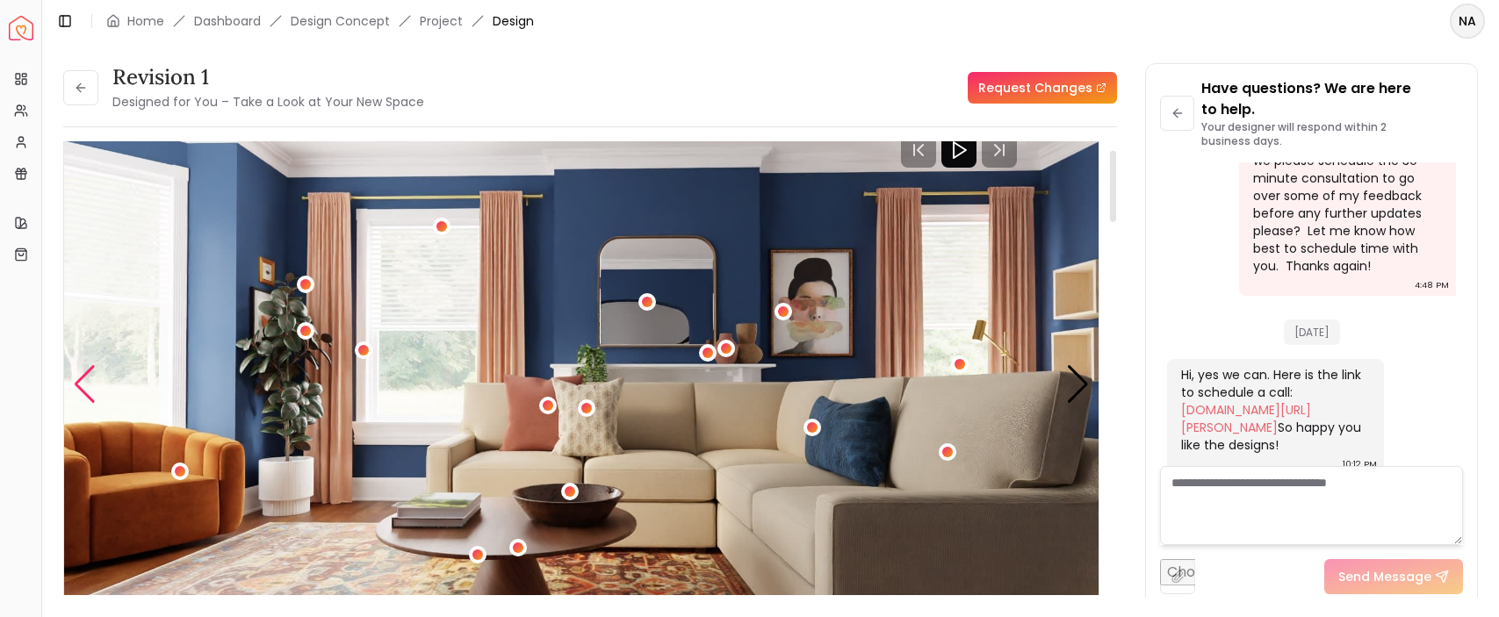
click at [88, 386] on div "Previous slide" at bounding box center [85, 384] width 24 height 39
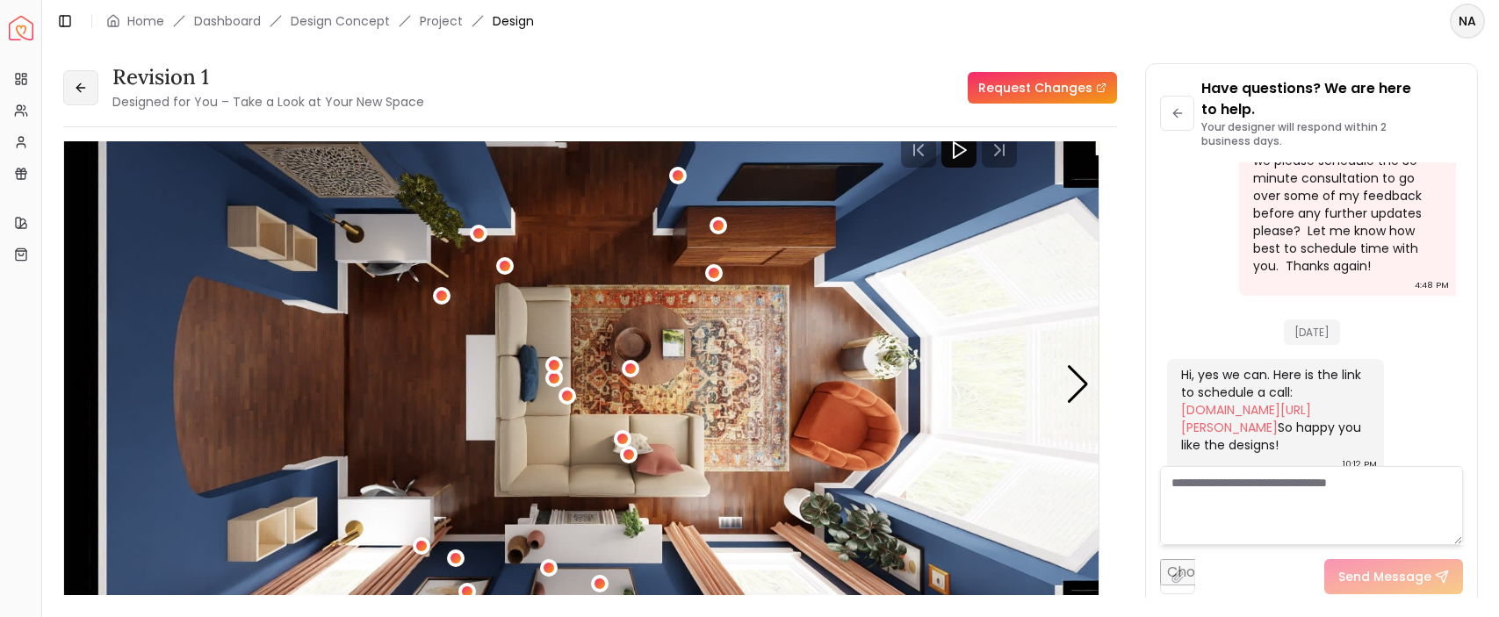
click at [84, 94] on icon at bounding box center [81, 88] width 14 height 14
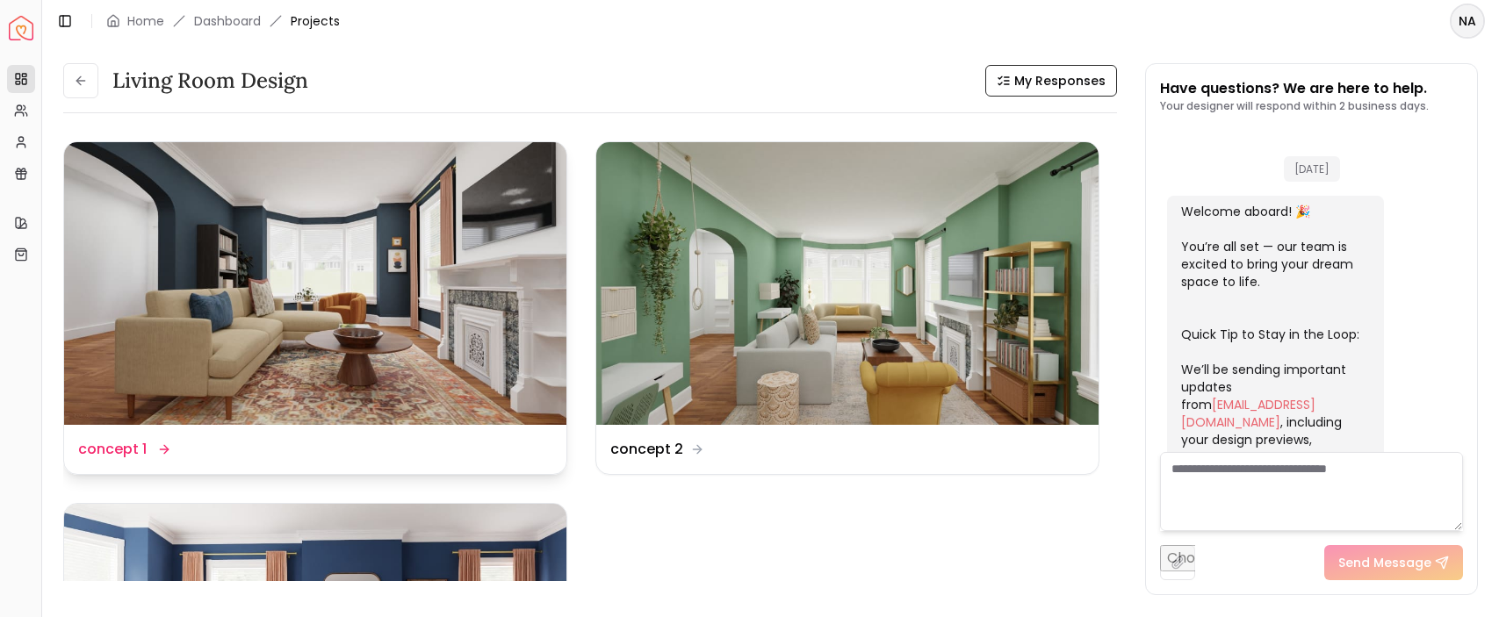
scroll to position [1609, 0]
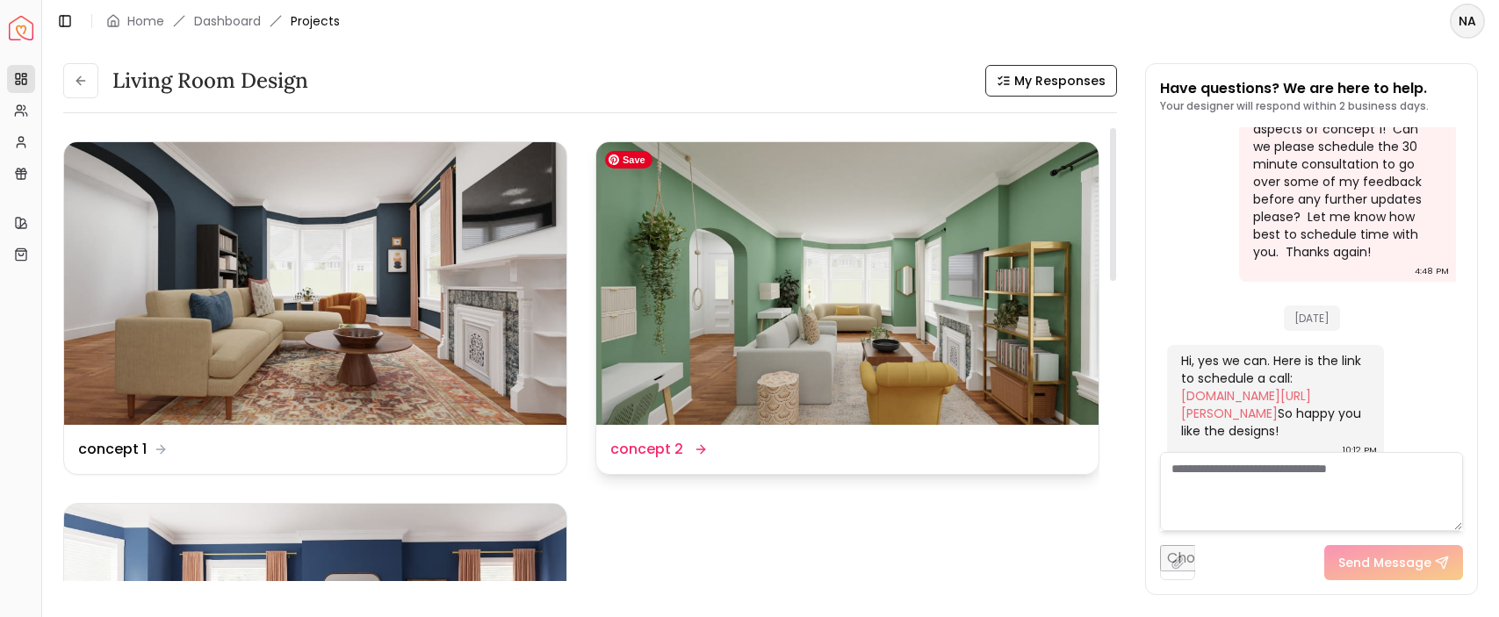
click at [728, 309] on img at bounding box center [847, 283] width 502 height 283
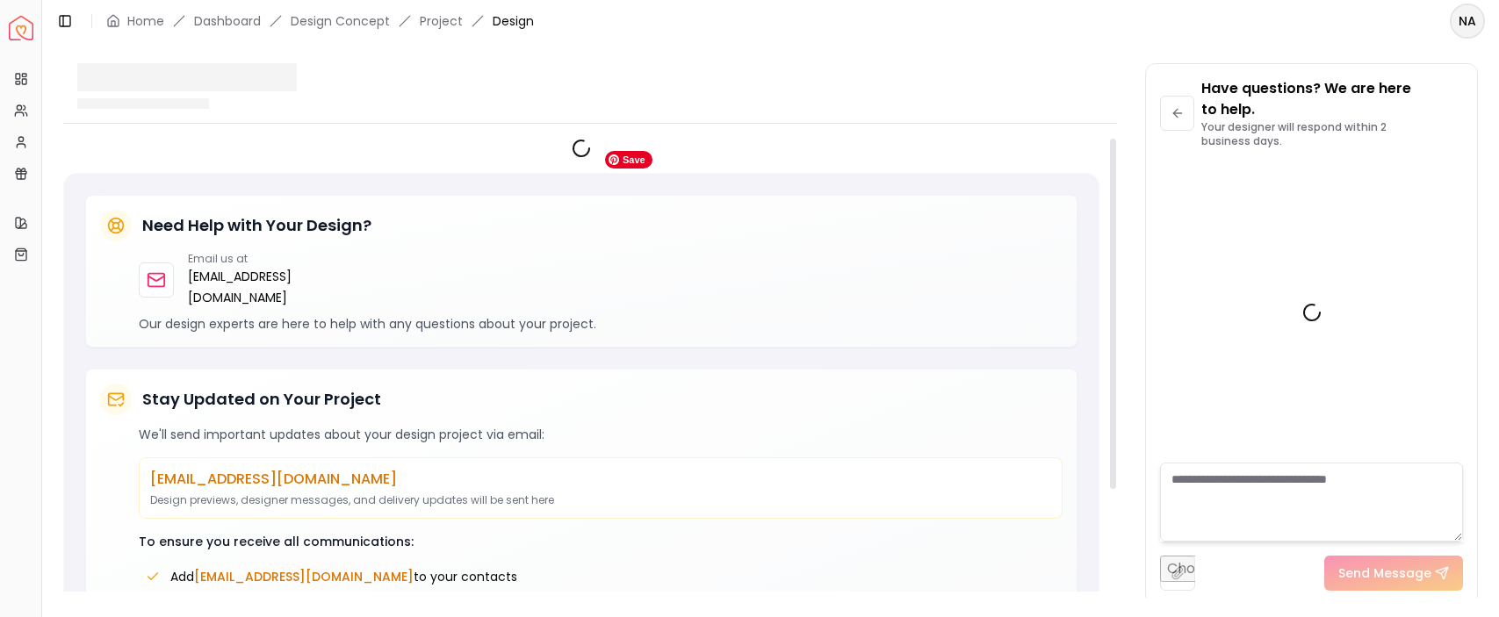
scroll to position [1630, 0]
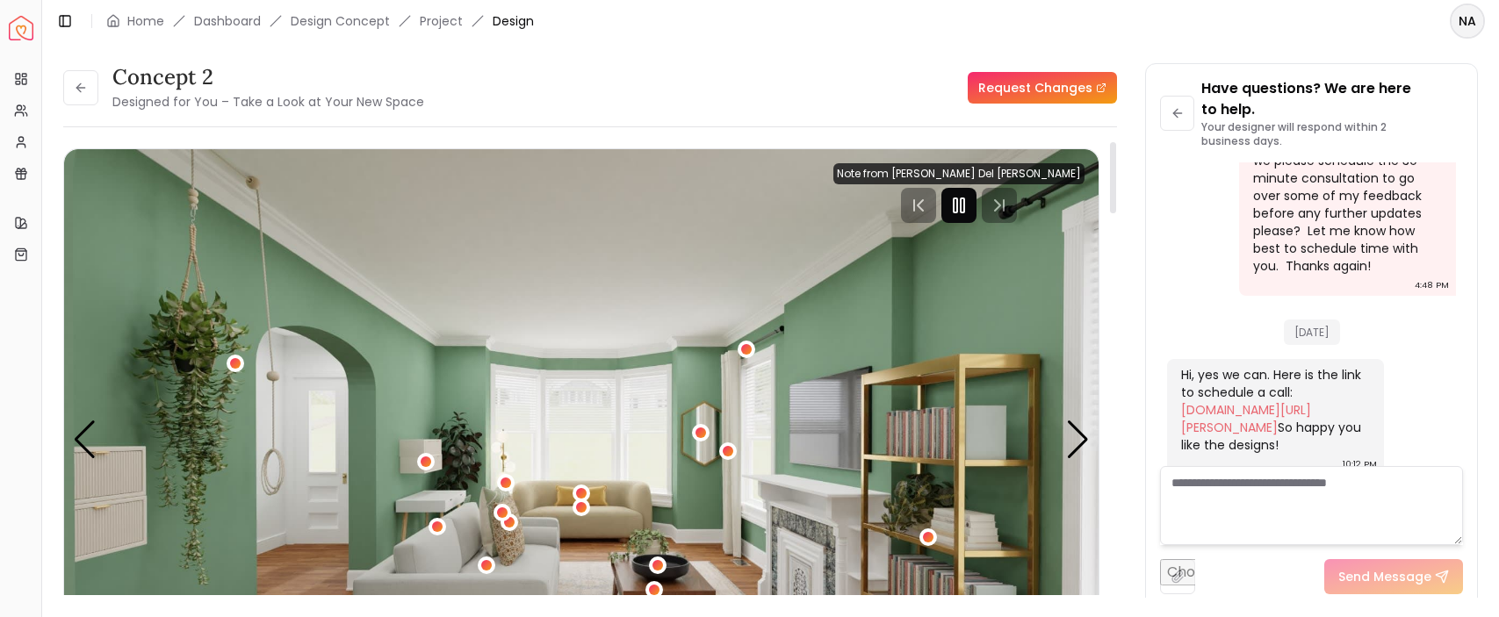
click at [970, 205] on icon "Pause" at bounding box center [958, 205] width 21 height 21
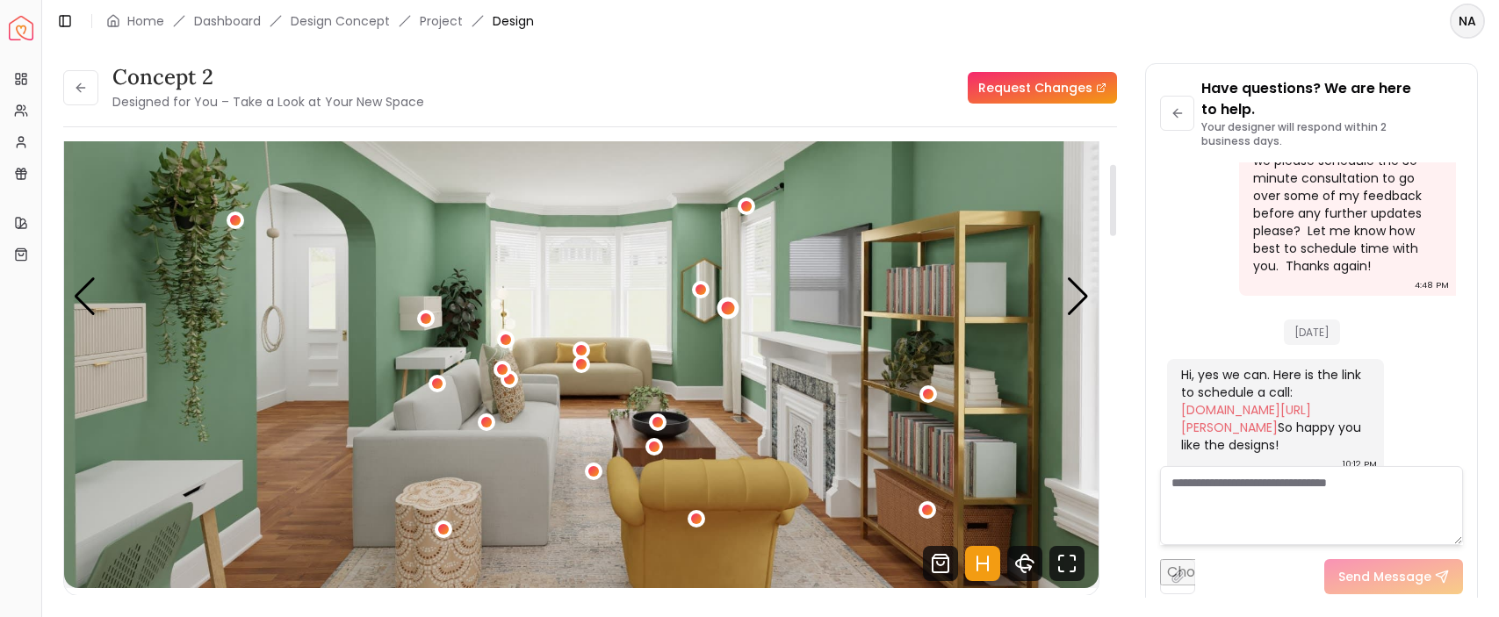
scroll to position [144, 0]
click at [1085, 295] on div "Next slide" at bounding box center [1078, 296] width 24 height 39
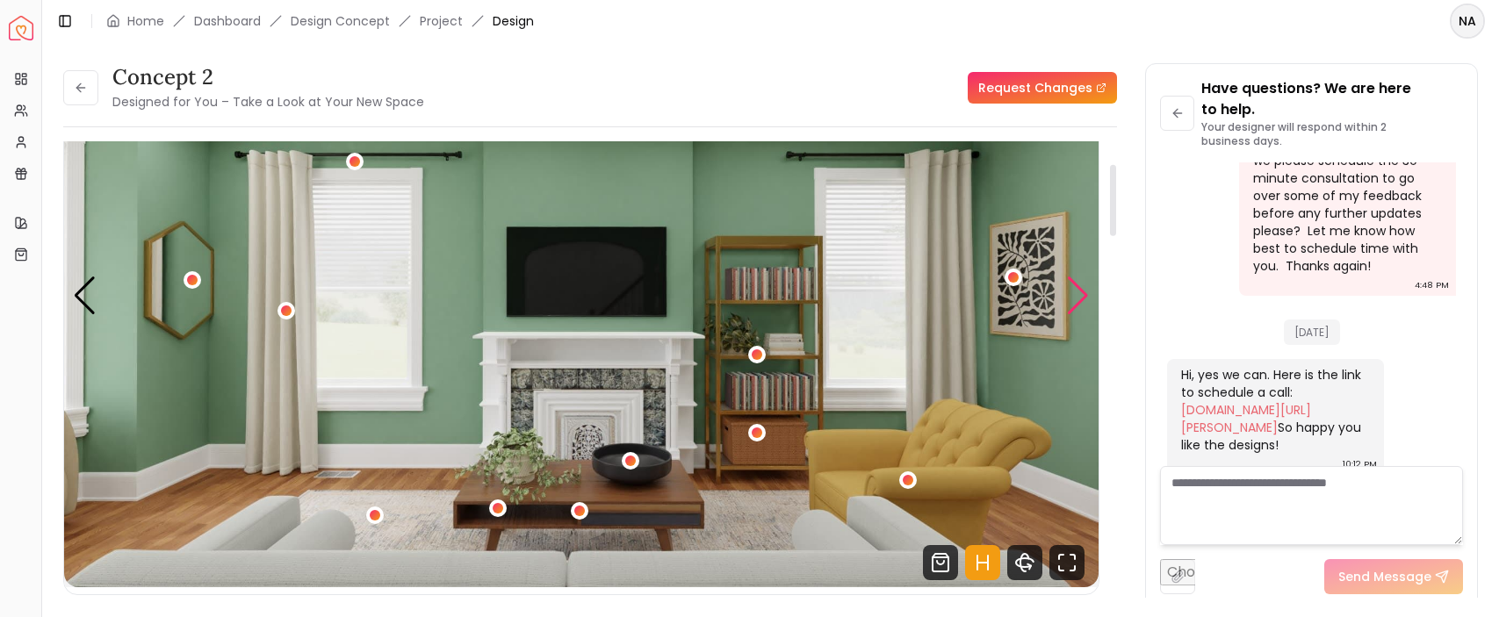
click at [1085, 295] on div "Next slide" at bounding box center [1078, 296] width 24 height 39
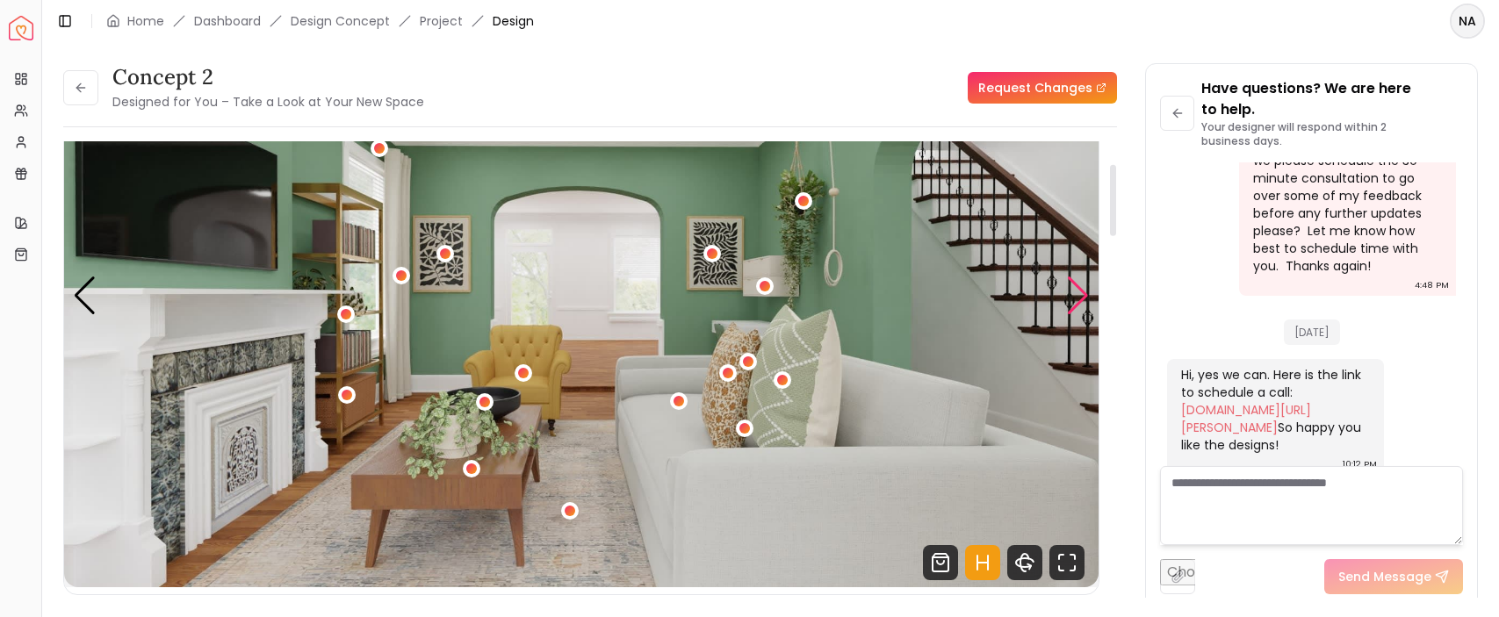
click at [1078, 292] on div "Next slide" at bounding box center [1078, 296] width 24 height 39
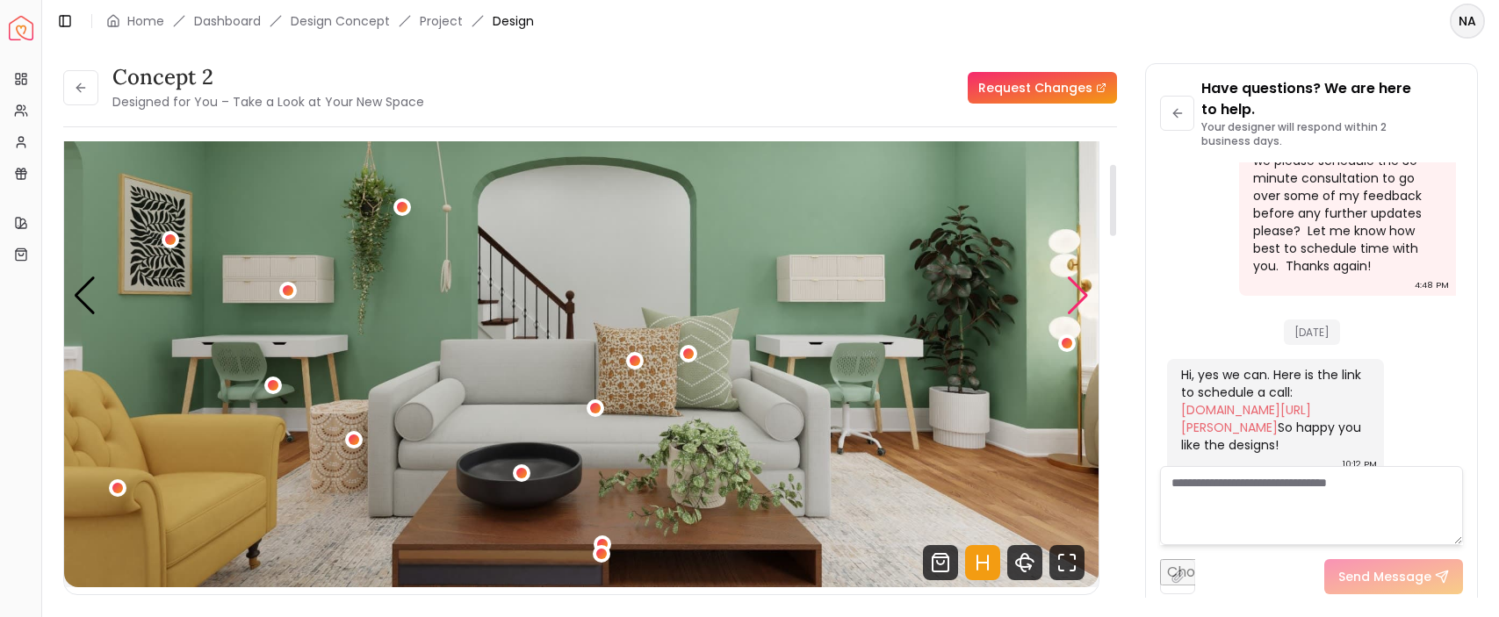
click at [1078, 292] on div "Next slide" at bounding box center [1078, 296] width 24 height 39
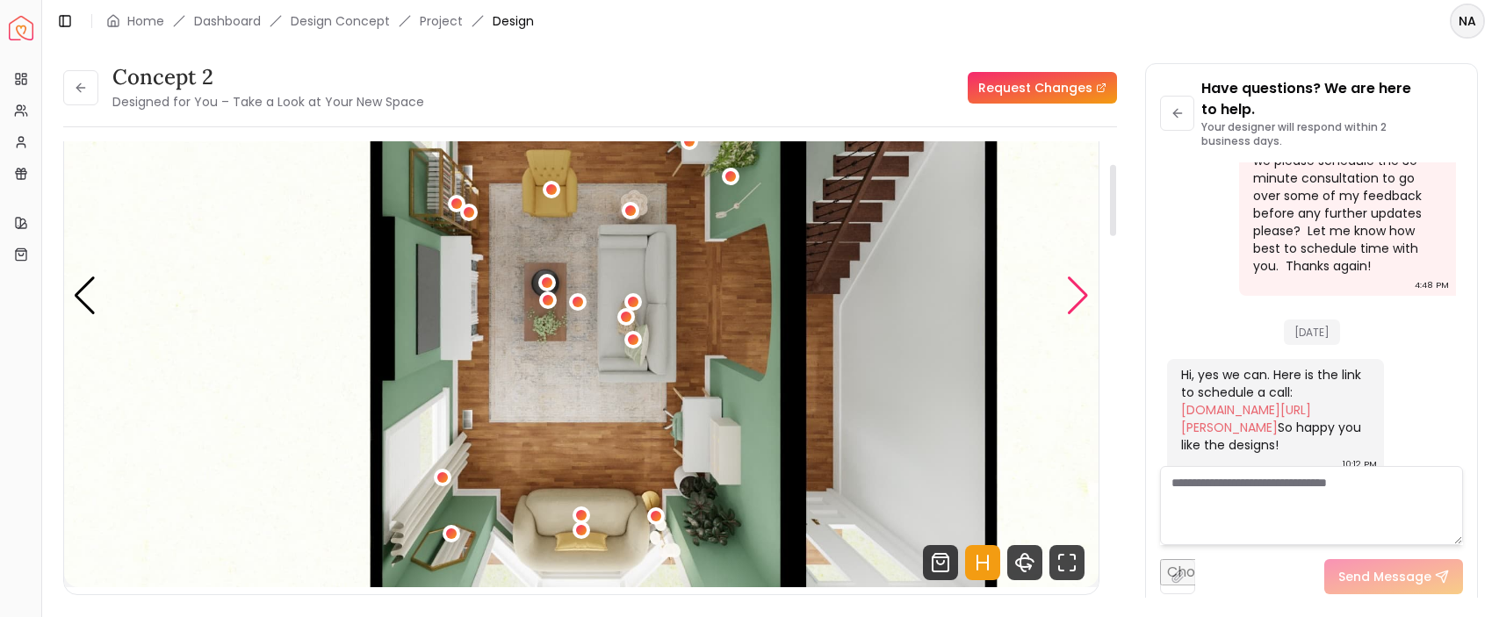
click at [1078, 289] on div "Next slide" at bounding box center [1078, 296] width 24 height 39
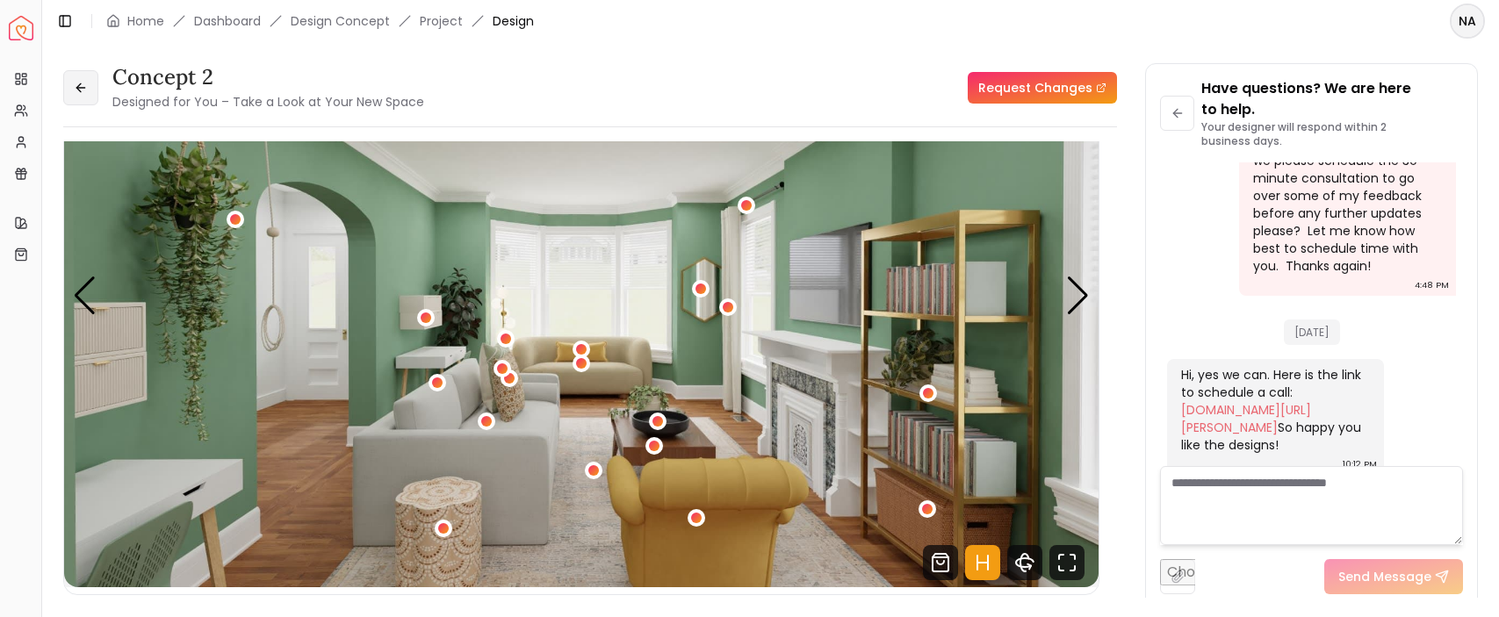
click at [83, 90] on icon at bounding box center [81, 88] width 14 height 14
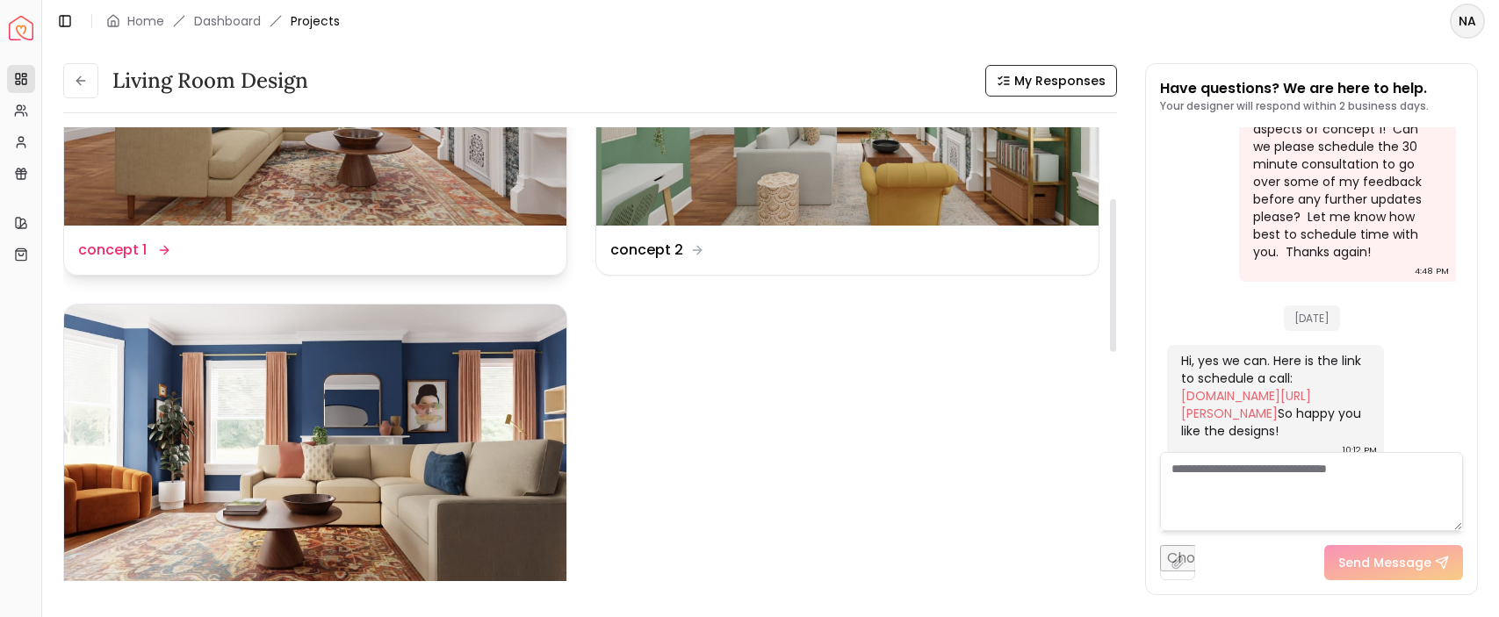
scroll to position [213, 0]
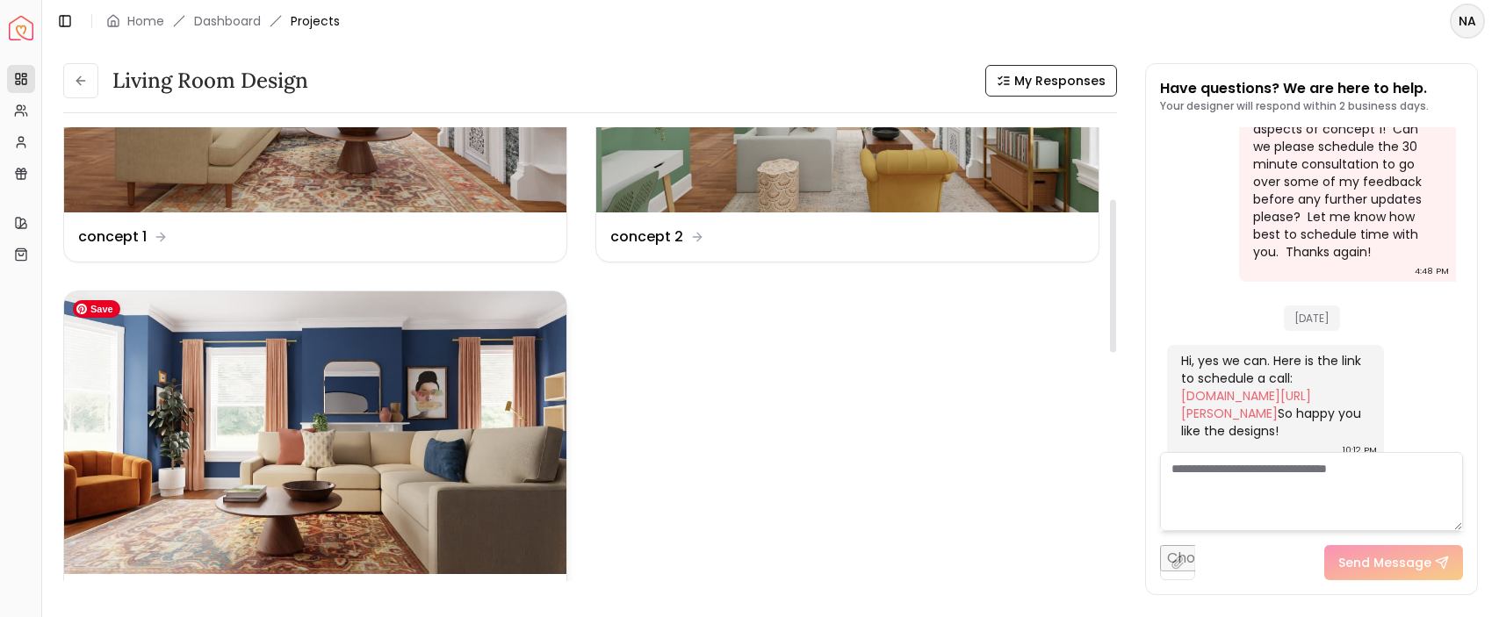
click at [311, 408] on img at bounding box center [315, 433] width 502 height 283
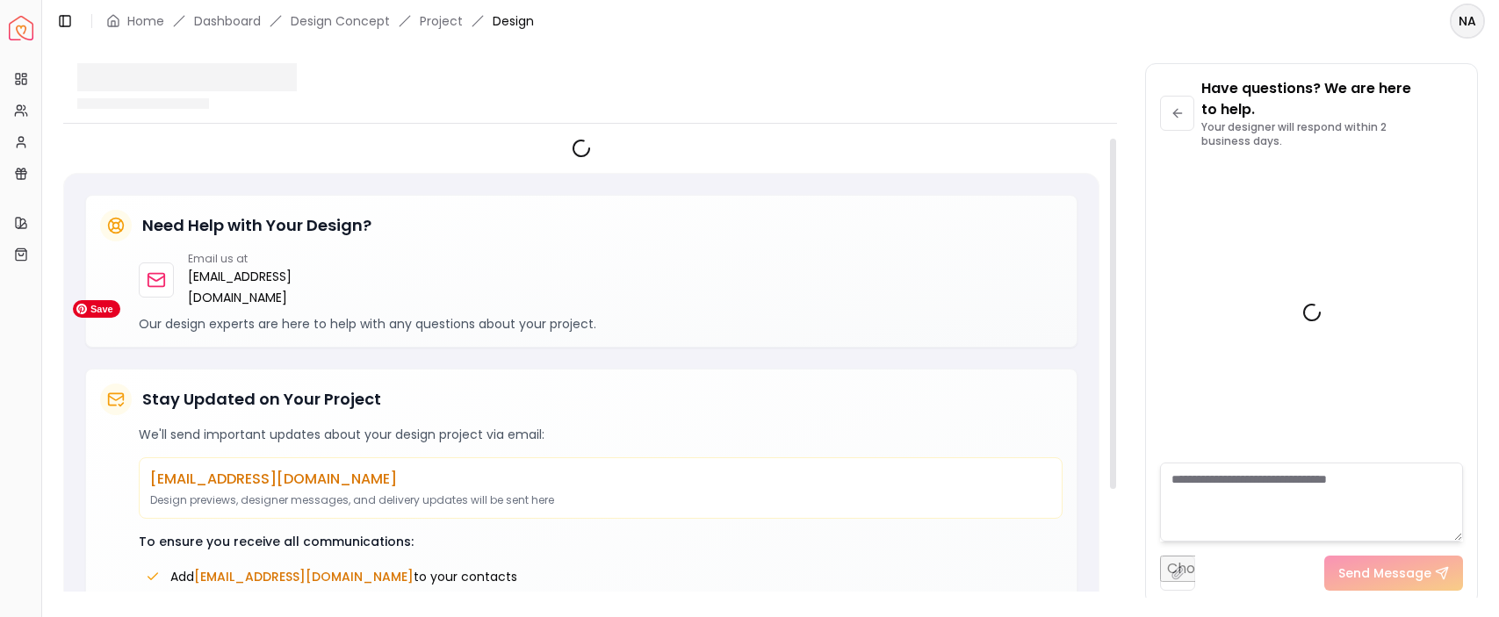
scroll to position [1630, 0]
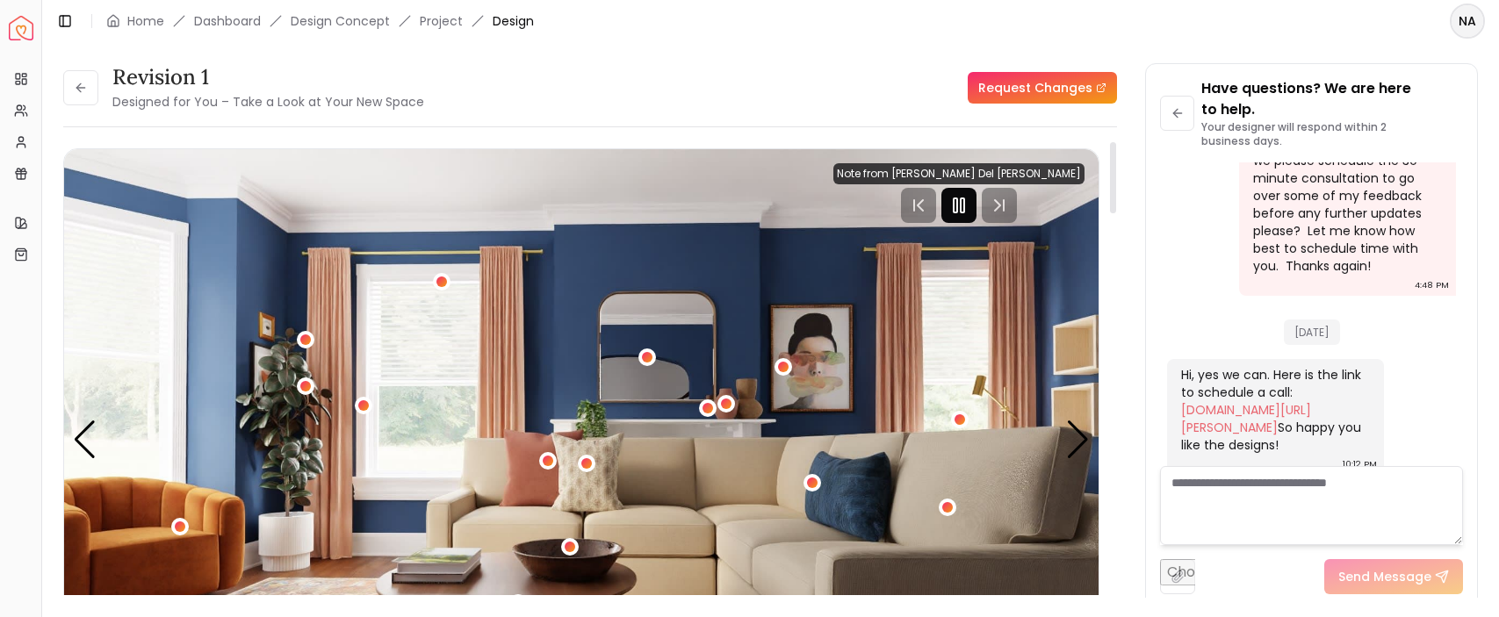
click at [970, 208] on icon "Pause" at bounding box center [958, 205] width 21 height 21
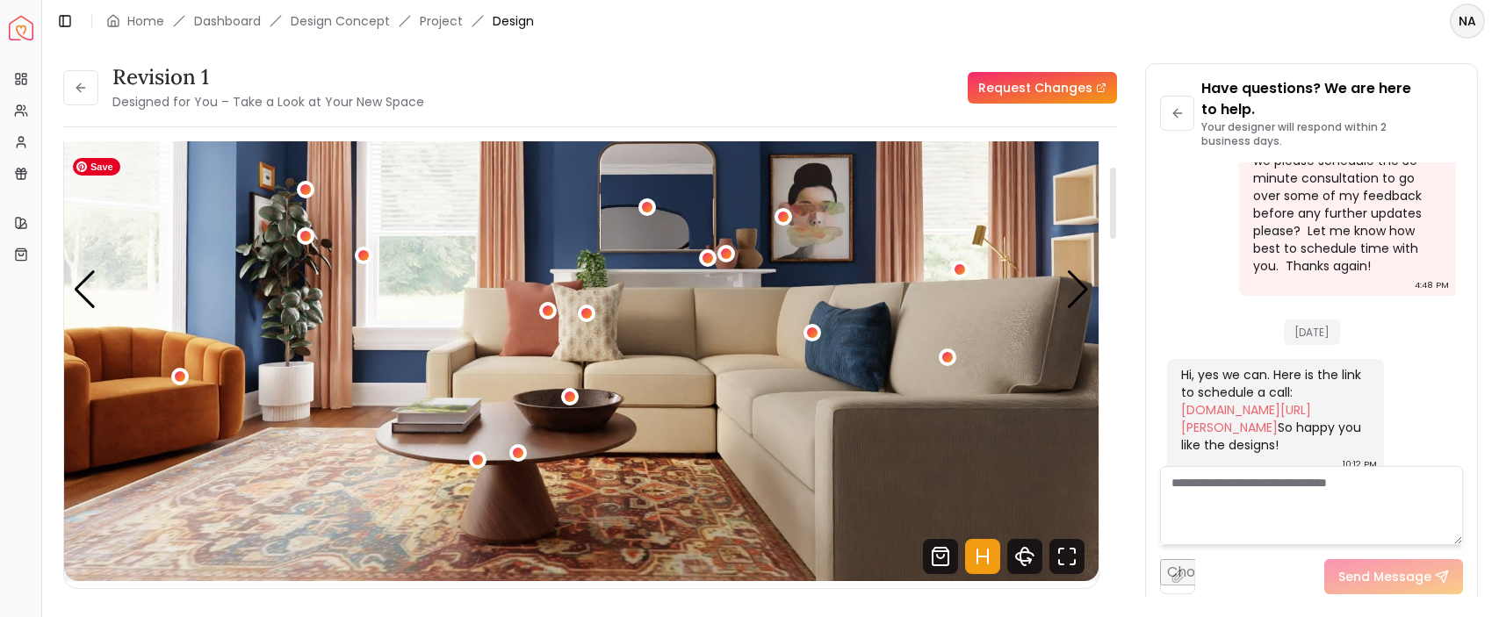
scroll to position [143, 0]
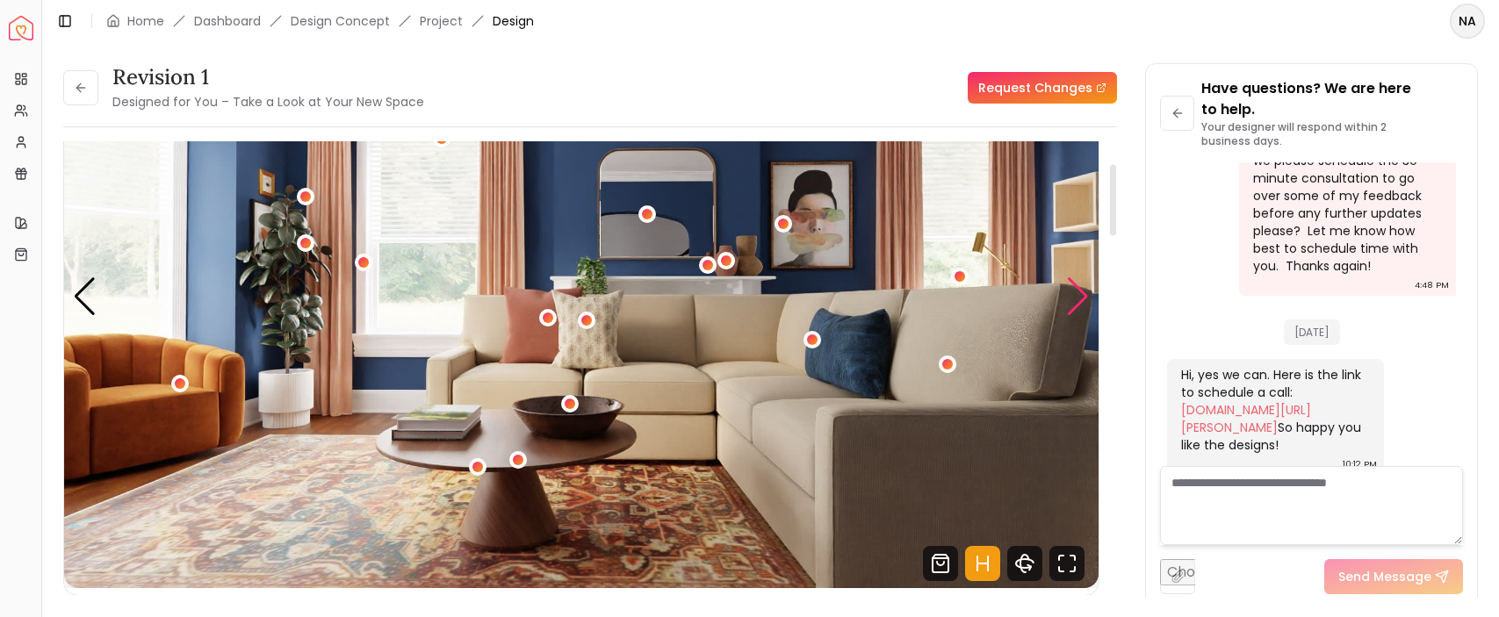
click at [1078, 300] on div "Next slide" at bounding box center [1078, 297] width 24 height 39
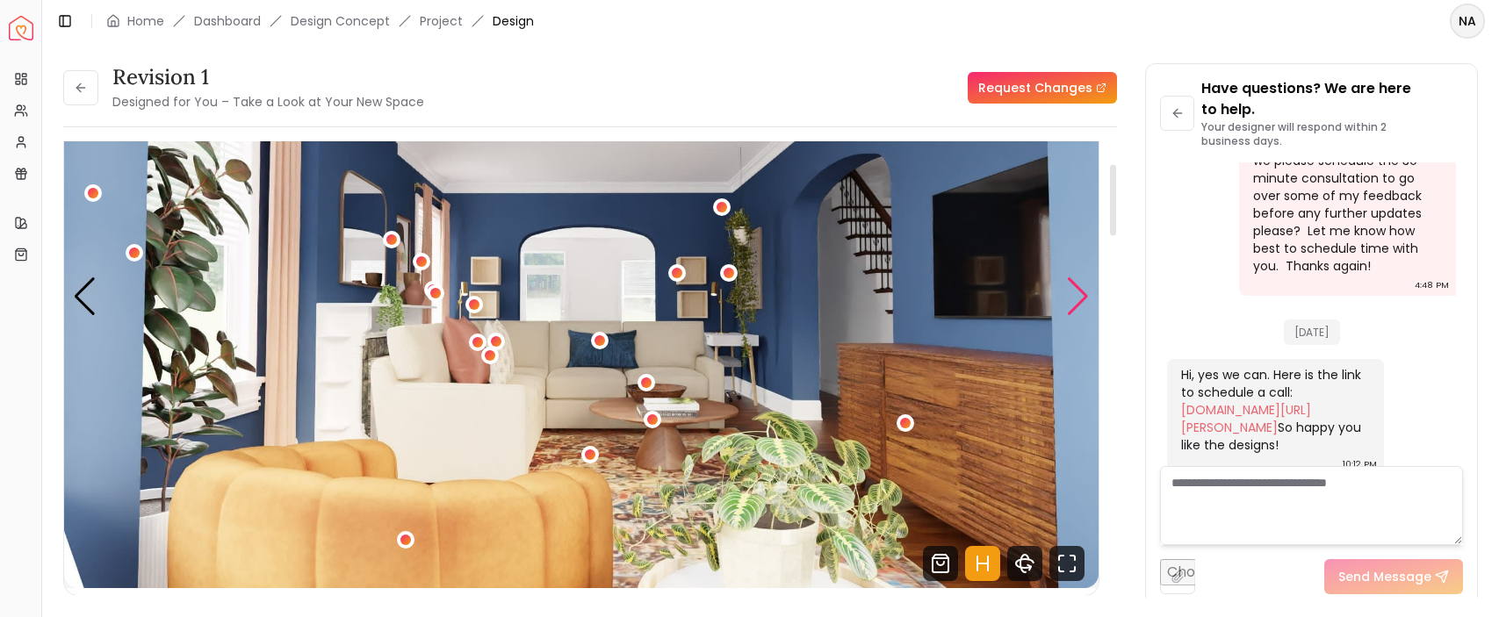
click at [1079, 299] on div "Next slide" at bounding box center [1078, 297] width 24 height 39
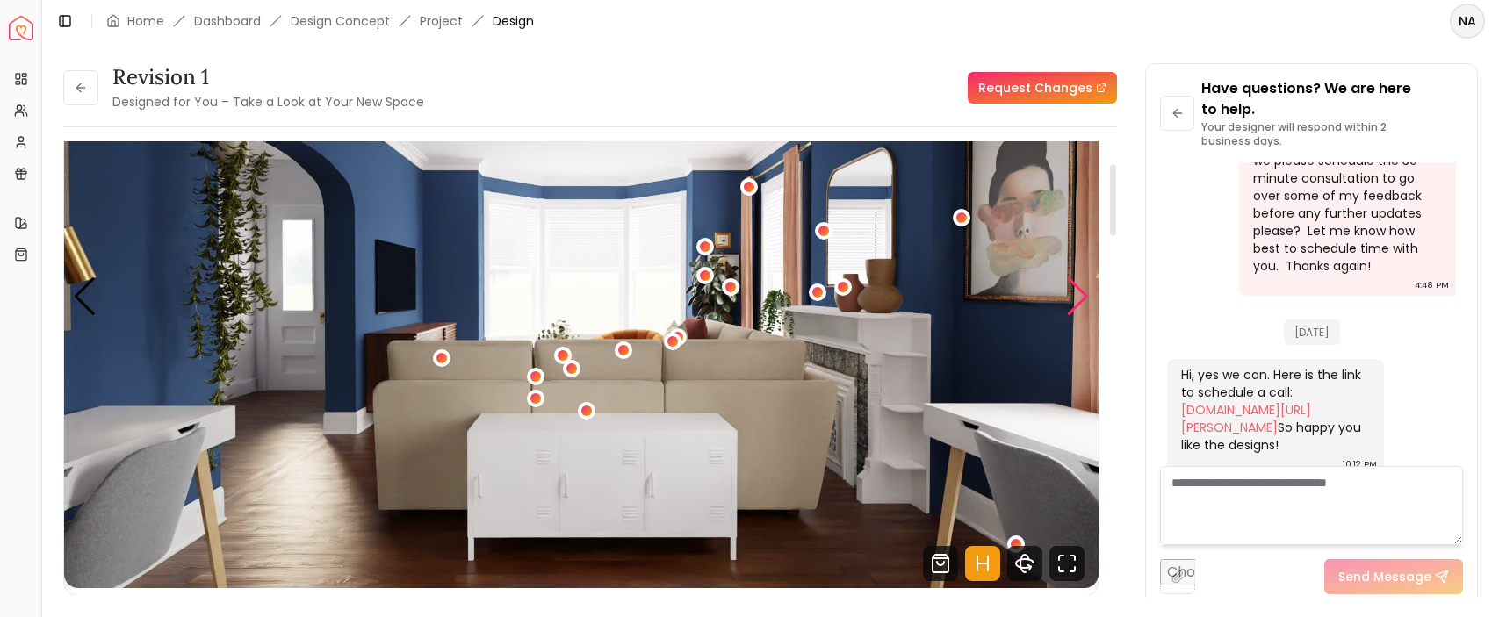
click at [1079, 299] on div "Next slide" at bounding box center [1078, 297] width 24 height 39
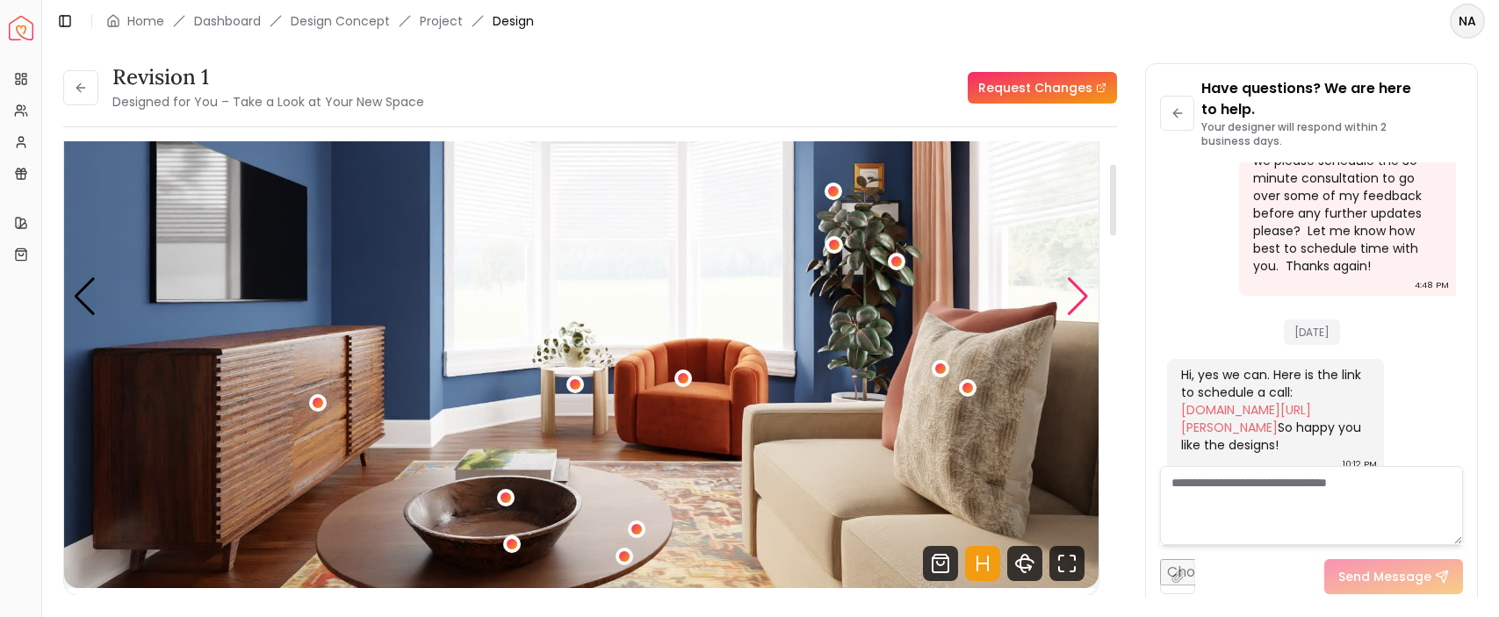
click at [1079, 301] on div "Next slide" at bounding box center [1078, 297] width 24 height 39
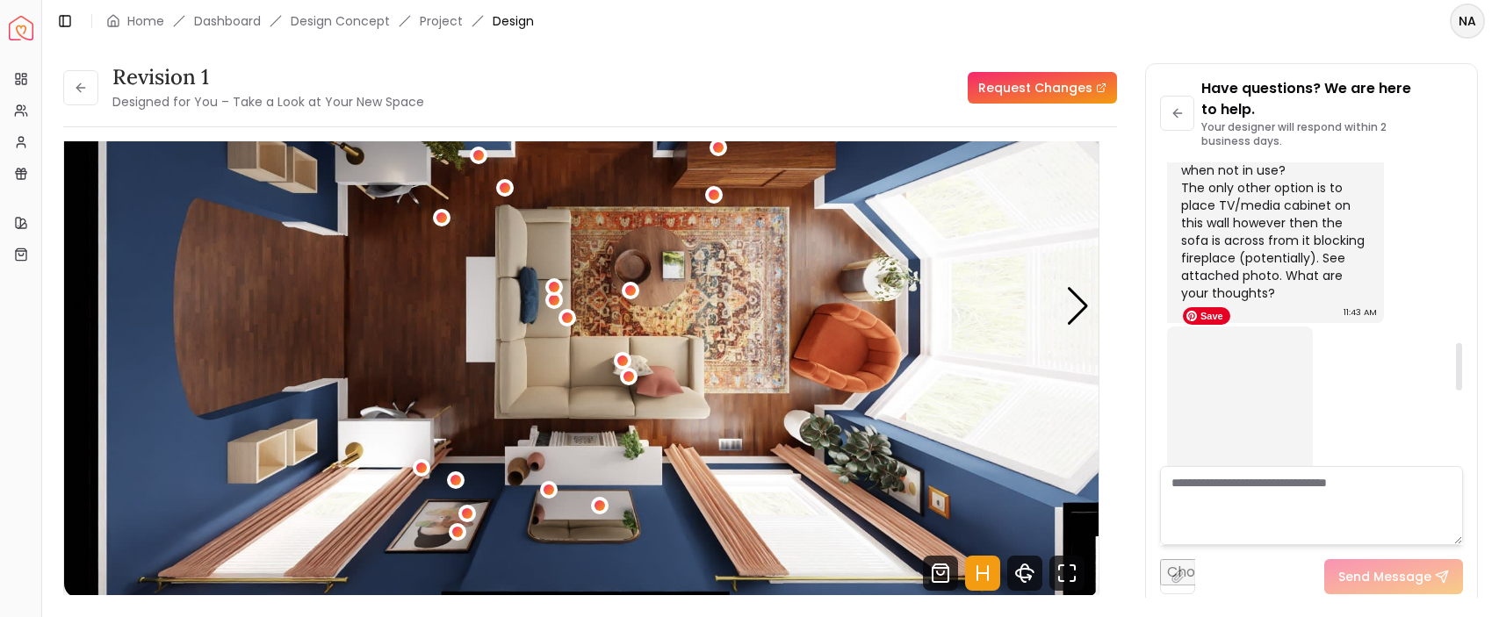
scroll to position [1161, 0]
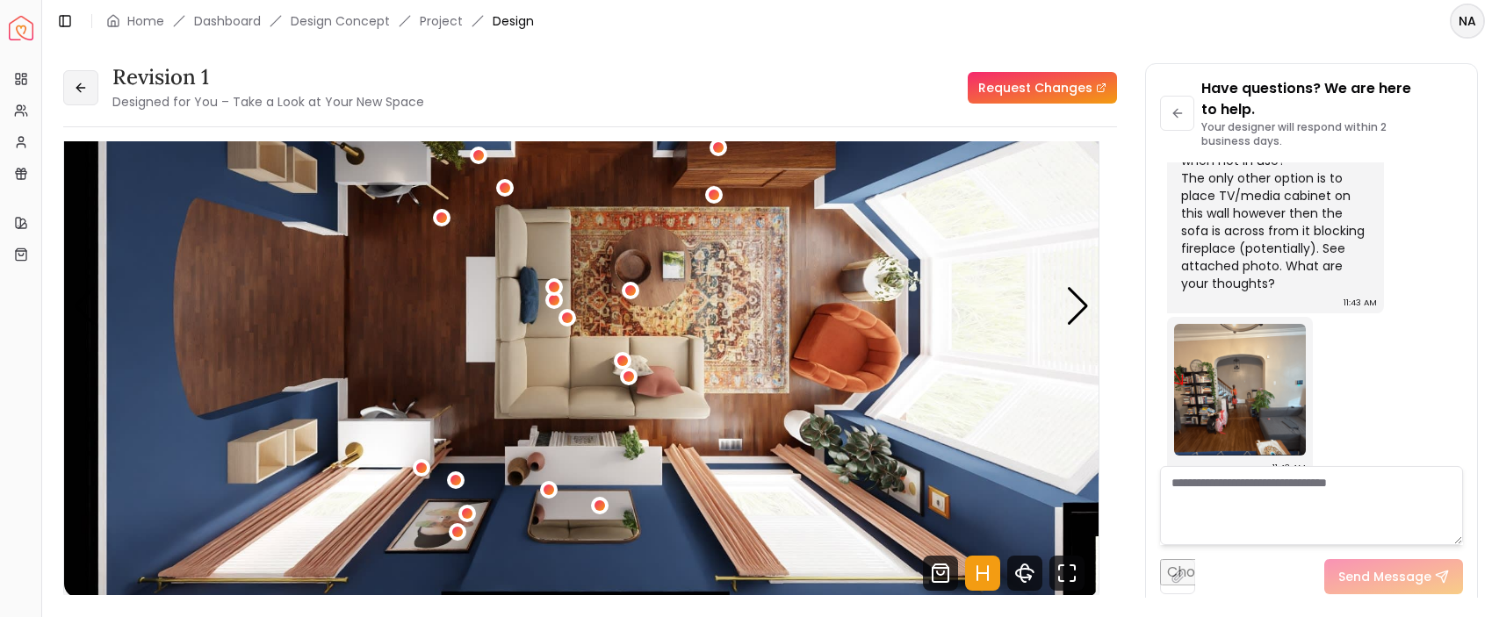
click at [86, 95] on button at bounding box center [80, 87] width 35 height 35
